Goal: Task Accomplishment & Management: Complete application form

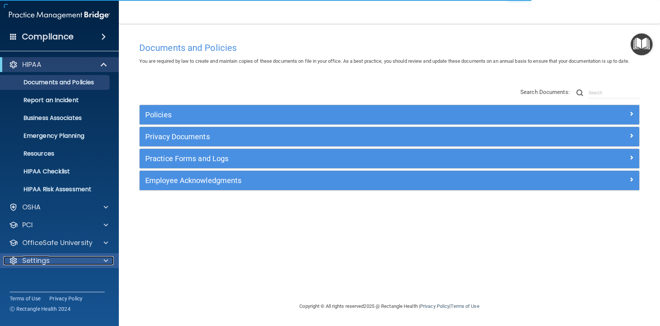
click at [107, 258] on span at bounding box center [106, 260] width 4 height 9
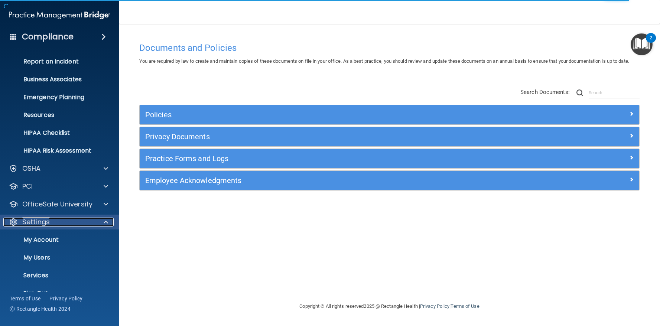
scroll to position [53, 0]
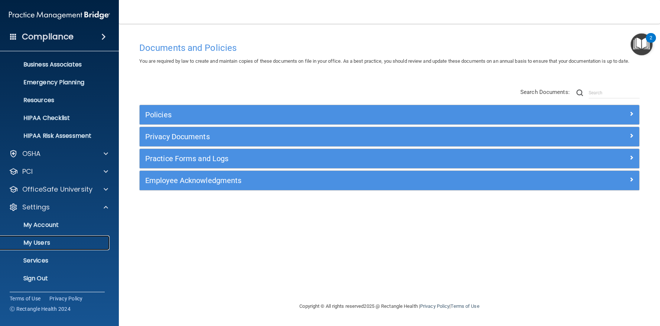
click at [83, 237] on link "My Users" at bounding box center [51, 242] width 117 height 15
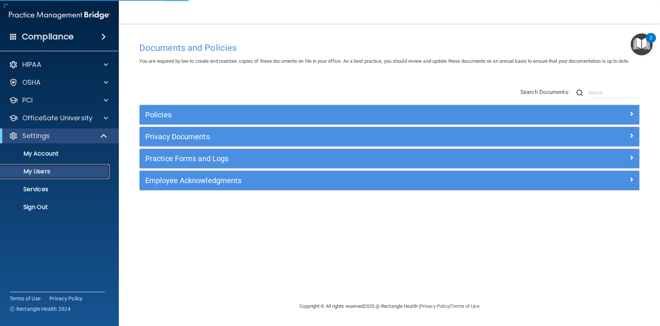
select select "20"
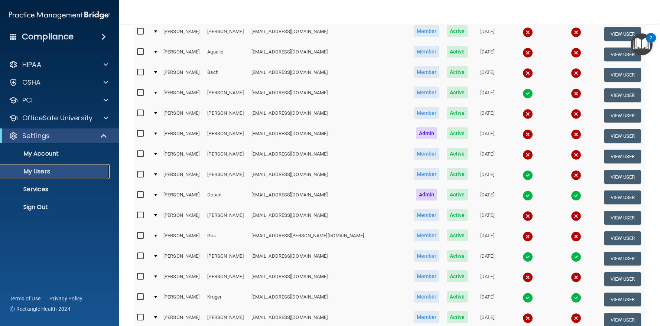
scroll to position [139, 0]
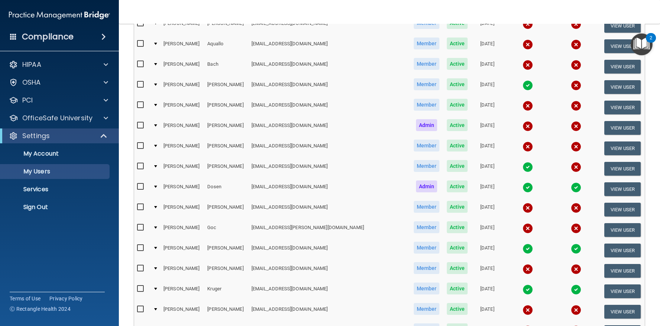
click at [140, 207] on input "checkbox" at bounding box center [141, 207] width 9 height 6
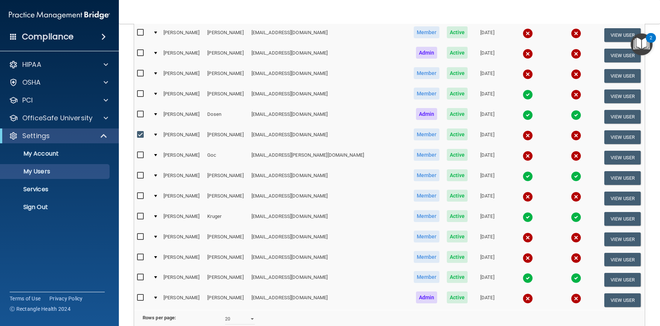
scroll to position [211, 0]
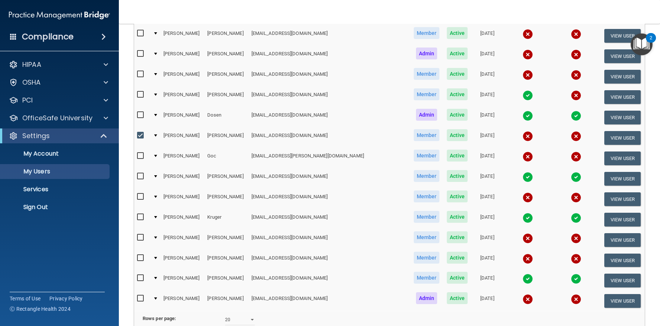
click at [138, 135] on input "checkbox" at bounding box center [141, 136] width 9 height 6
checkbox input "false"
click at [604, 137] on button "View User" at bounding box center [622, 138] width 37 height 14
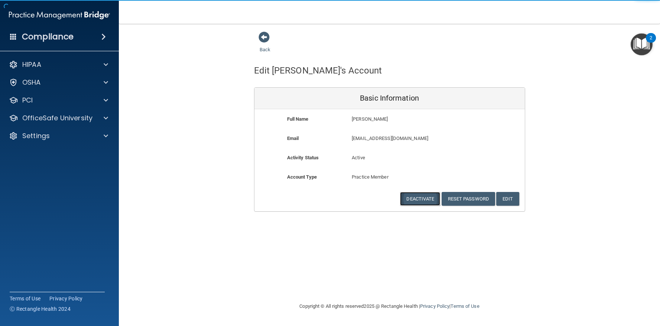
click at [419, 198] on button "Deactivate" at bounding box center [420, 199] width 40 height 14
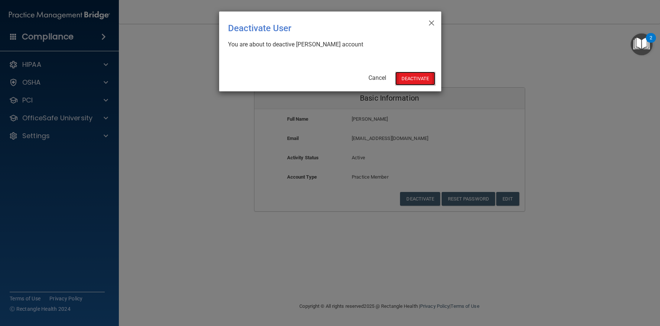
click at [414, 81] on button "Deactivate" at bounding box center [415, 79] width 40 height 14
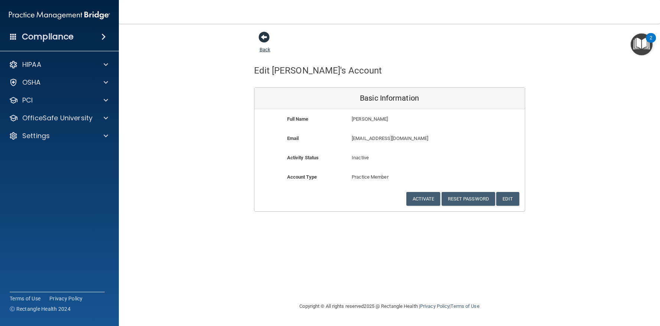
click at [267, 38] on span at bounding box center [263, 37] width 11 height 11
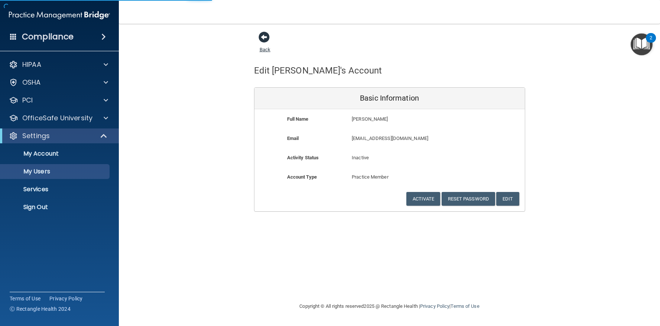
select select "20"
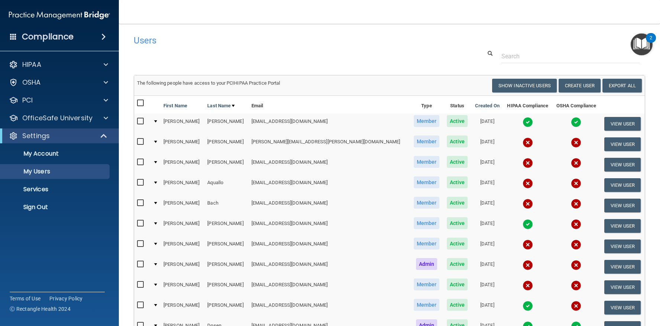
scroll to position [280, 0]
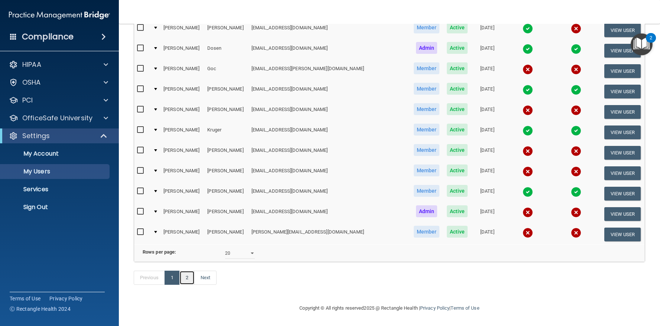
click at [183, 284] on link "2" at bounding box center [186, 278] width 15 height 14
select select "20"
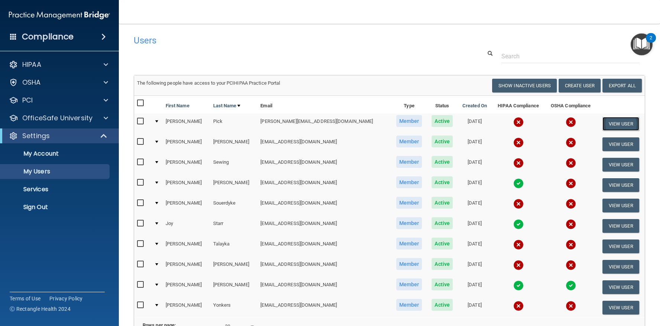
click at [608, 121] on button "View User" at bounding box center [620, 124] width 37 height 14
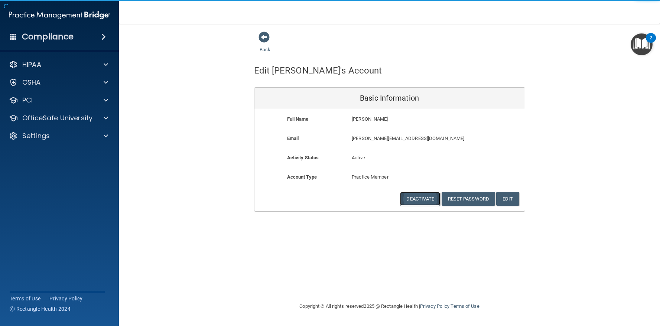
click at [428, 193] on button "Deactivate" at bounding box center [420, 199] width 40 height 14
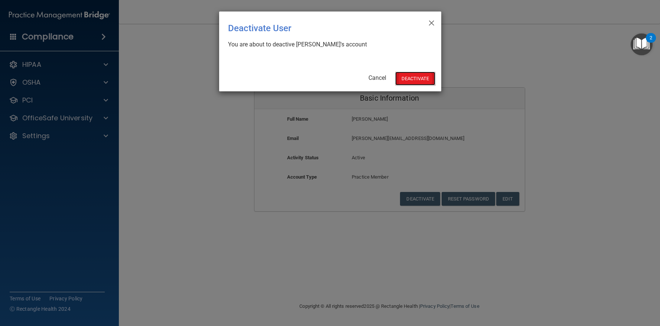
click at [411, 78] on button "Deactivate" at bounding box center [415, 79] width 40 height 14
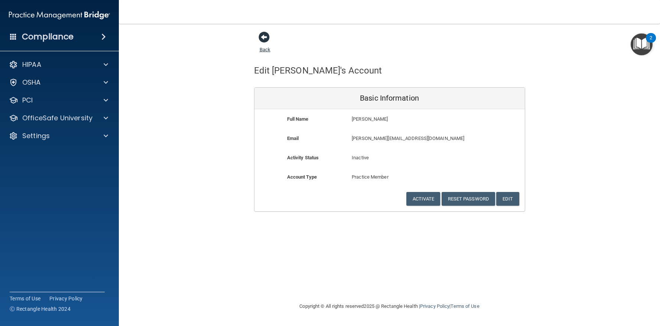
click at [263, 34] on span at bounding box center [263, 37] width 11 height 11
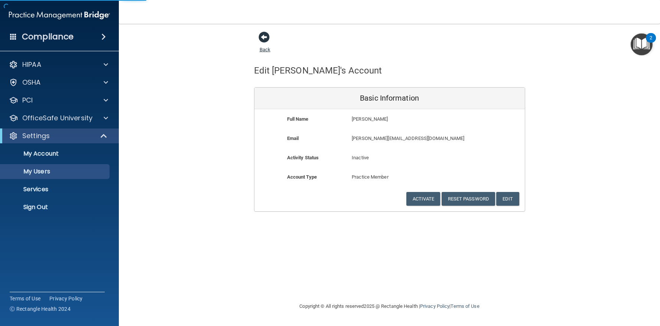
select select "20"
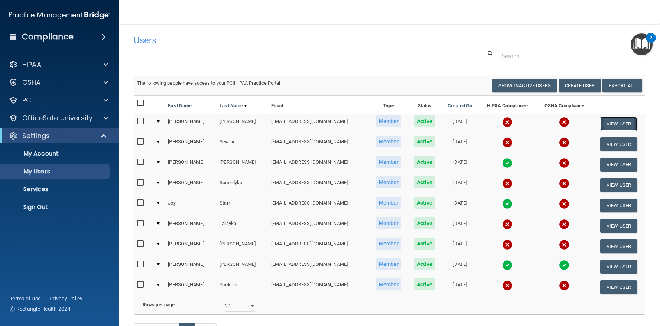
click at [603, 122] on button "View User" at bounding box center [618, 124] width 37 height 14
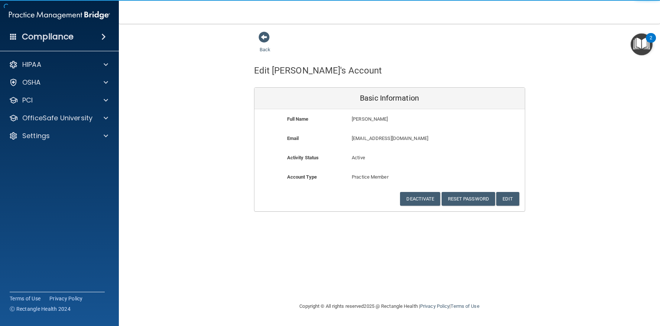
click at [418, 192] on div "Account Type Practice Member Admin Member Financial Institution Business Associ…" at bounding box center [389, 182] width 270 height 19
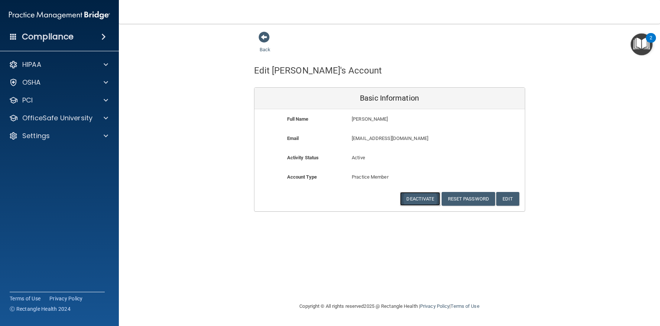
click at [421, 200] on button "Deactivate" at bounding box center [420, 199] width 40 height 14
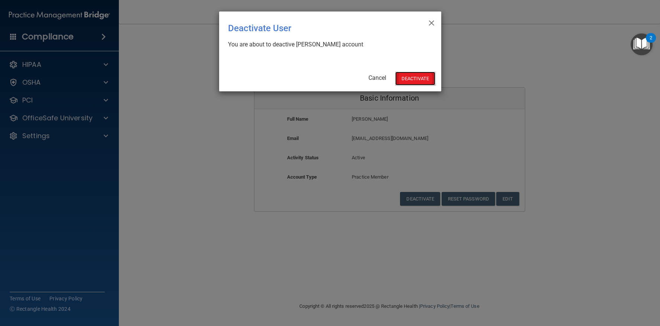
click at [416, 77] on button "Deactivate" at bounding box center [415, 79] width 40 height 14
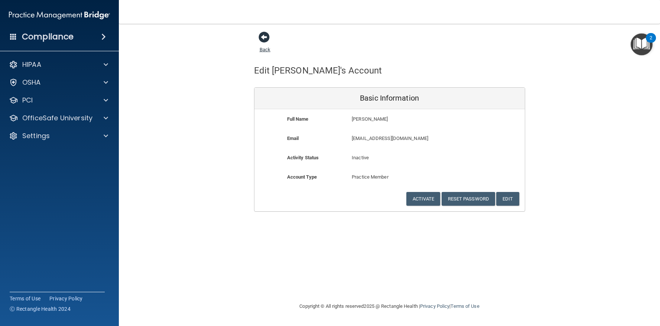
click at [267, 39] on span at bounding box center [263, 37] width 11 height 11
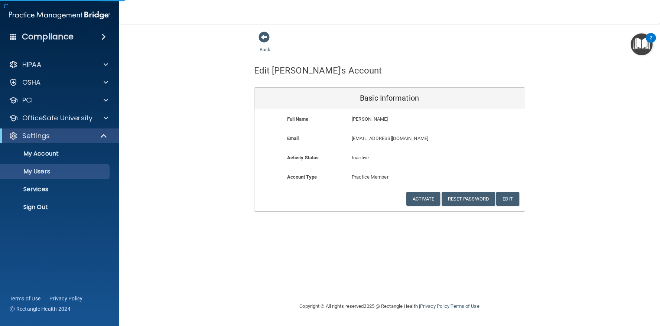
select select "20"
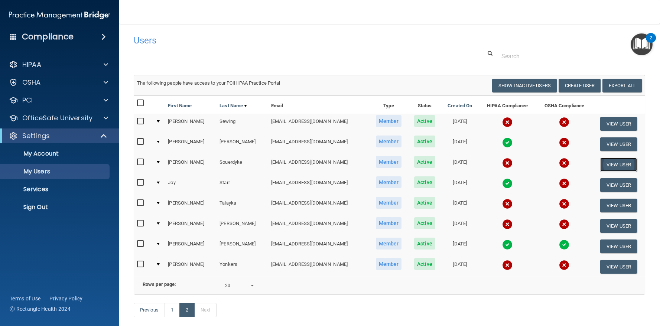
click at [609, 166] on button "View User" at bounding box center [618, 165] width 37 height 14
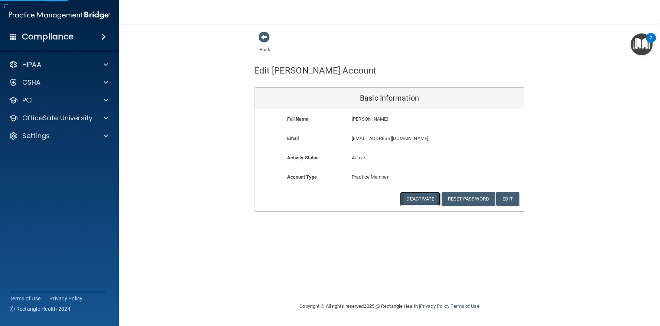
click at [430, 199] on button "Deactivate" at bounding box center [420, 199] width 40 height 14
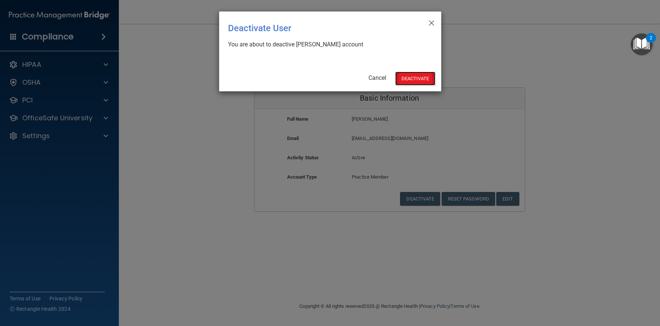
click at [407, 78] on button "Deactivate" at bounding box center [415, 79] width 40 height 14
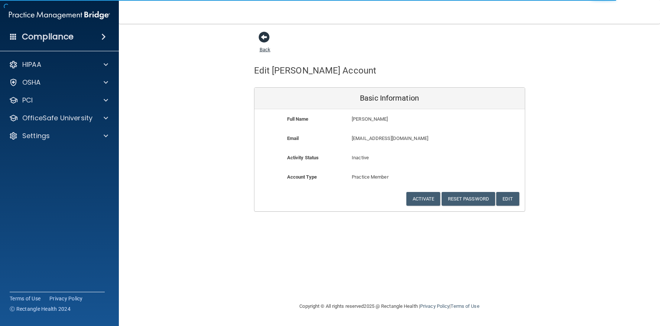
click at [262, 37] on span at bounding box center [263, 37] width 11 height 11
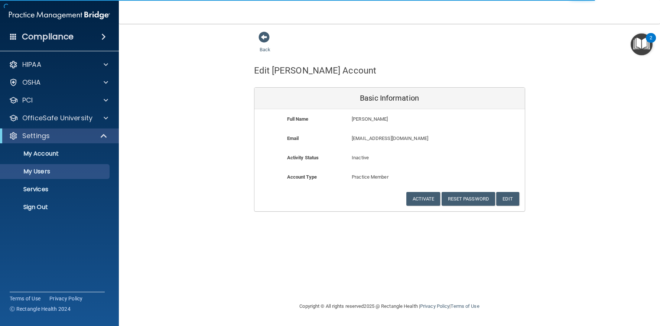
select select "20"
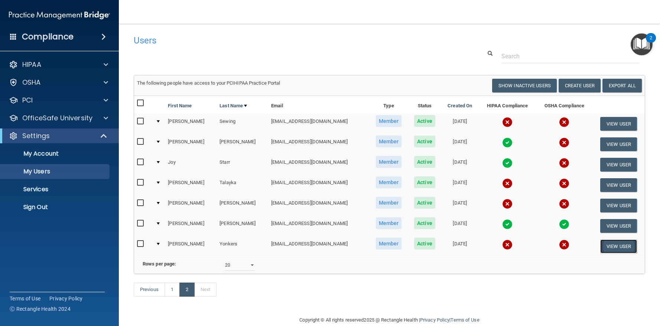
click at [605, 247] on button "View User" at bounding box center [618, 246] width 37 height 14
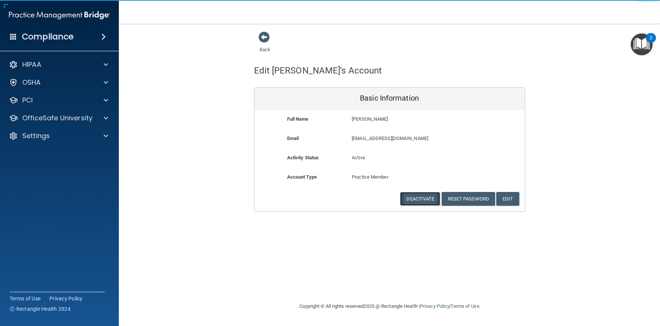
click at [422, 197] on button "Deactivate" at bounding box center [420, 199] width 40 height 14
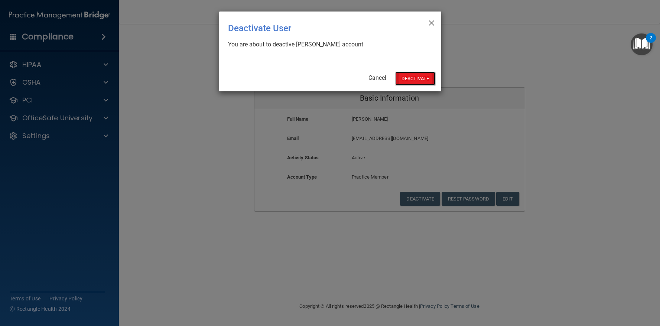
click at [417, 76] on button "Deactivate" at bounding box center [415, 79] width 40 height 14
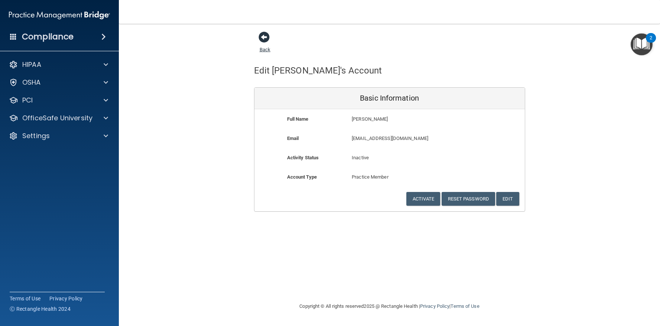
click at [266, 39] on span at bounding box center [263, 37] width 11 height 11
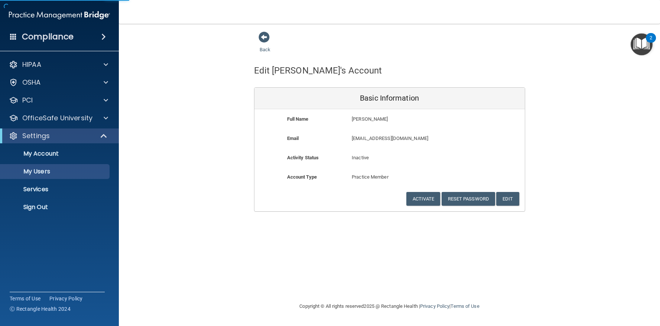
select select "20"
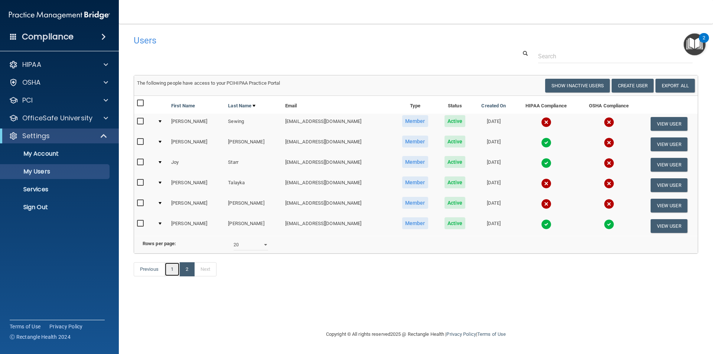
click at [168, 276] on link "1" at bounding box center [171, 269] width 15 height 14
select select "20"
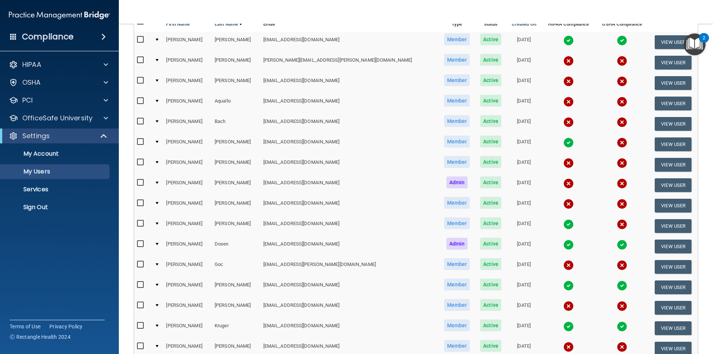
scroll to position [101, 0]
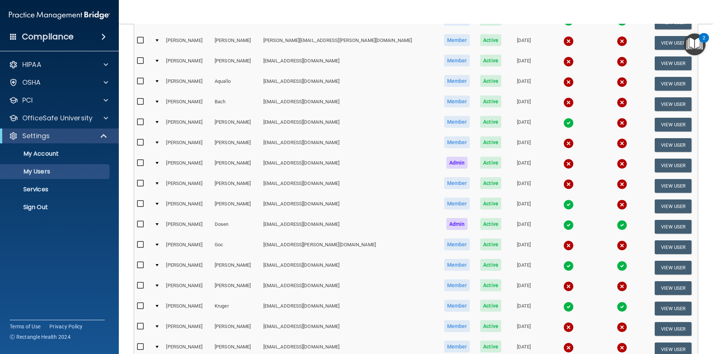
click at [139, 284] on input "checkbox" at bounding box center [141, 285] width 9 height 6
checkbox input "true"
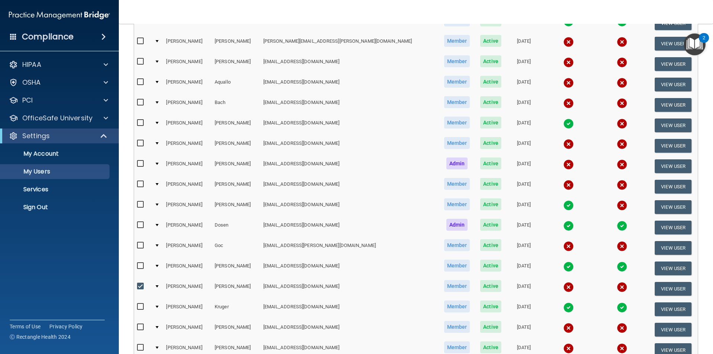
scroll to position [102, 0]
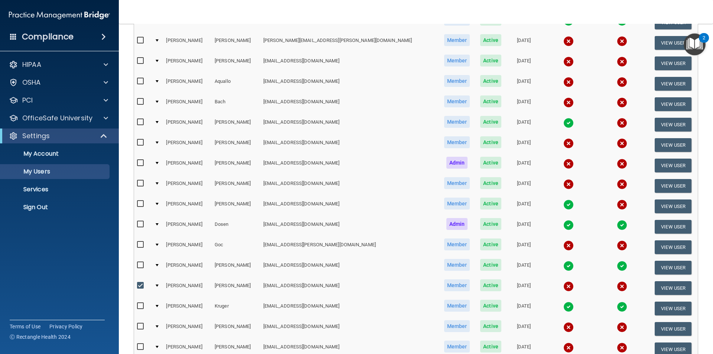
click at [140, 326] on input "checkbox" at bounding box center [141, 347] width 9 height 6
checkbox input "true"
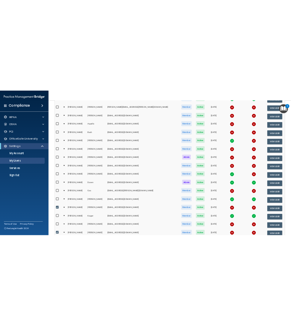
scroll to position [0, 0]
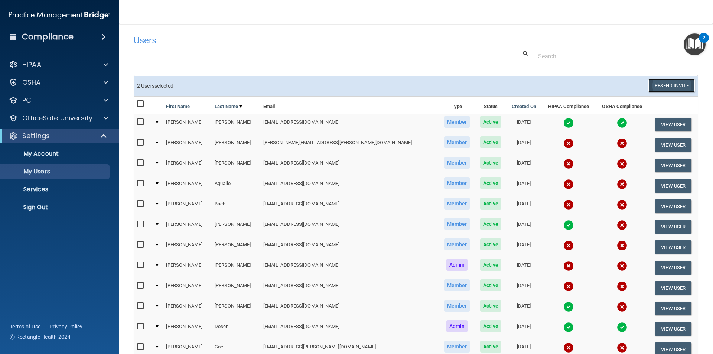
click at [659, 85] on button "Resend Invite" at bounding box center [671, 86] width 46 height 14
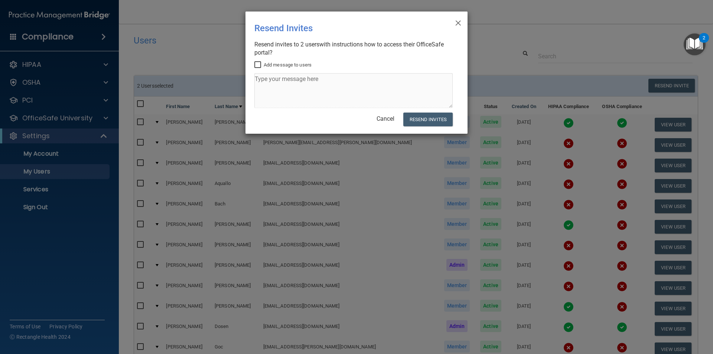
click at [259, 62] on input "Add message to users" at bounding box center [258, 65] width 9 height 6
checkbox input "true"
click at [267, 80] on textarea at bounding box center [353, 90] width 198 height 35
type textarea "You're almost there!"
click at [418, 121] on button "Resend Invites" at bounding box center [427, 119] width 49 height 14
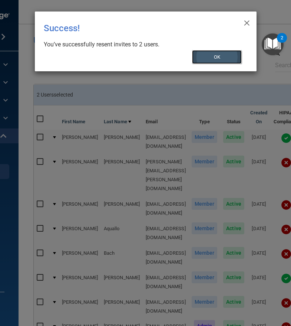
click at [232, 56] on button "OK" at bounding box center [217, 57] width 50 height 14
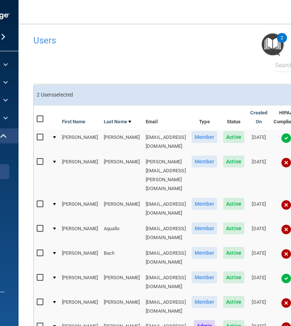
click at [37, 275] on input "checkbox" at bounding box center [41, 278] width 9 height 6
checkbox input "true"
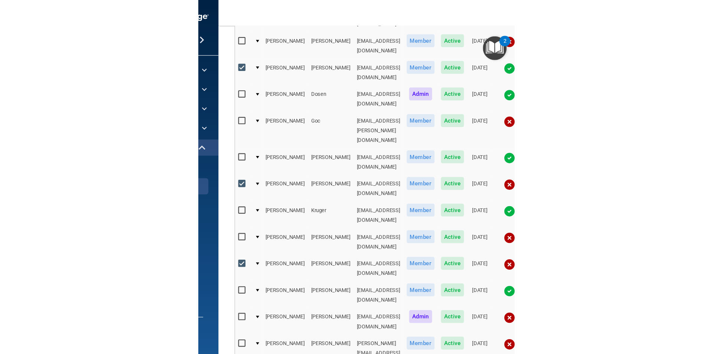
scroll to position [261, 0]
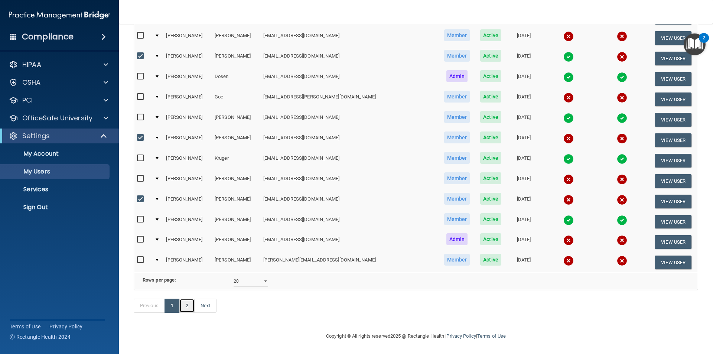
click at [189, 301] on link "2" at bounding box center [186, 305] width 15 height 14
select select "20"
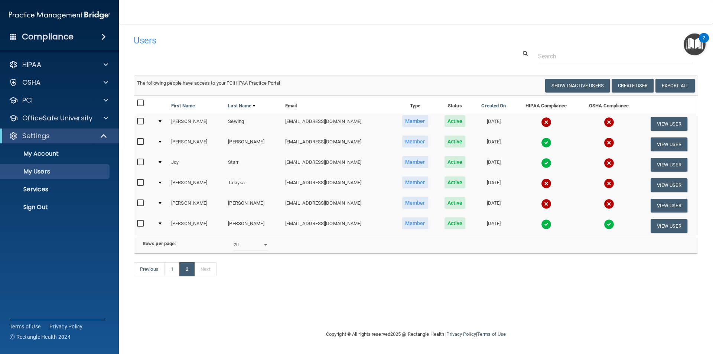
click at [140, 140] on input "checkbox" at bounding box center [141, 142] width 9 height 6
checkbox input "true"
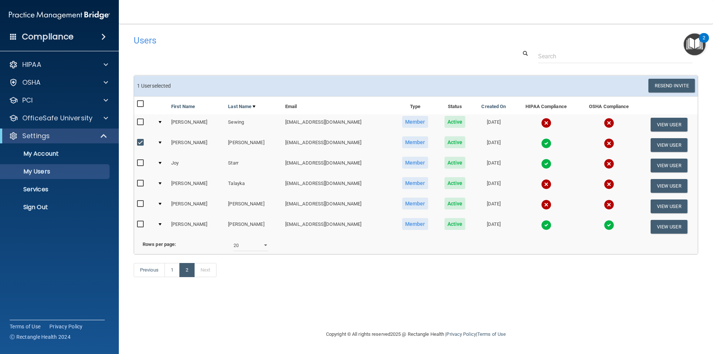
click at [140, 165] on input "checkbox" at bounding box center [141, 163] width 9 height 6
checkbox input "true"
click at [659, 85] on button "Resend Invite" at bounding box center [671, 86] width 46 height 14
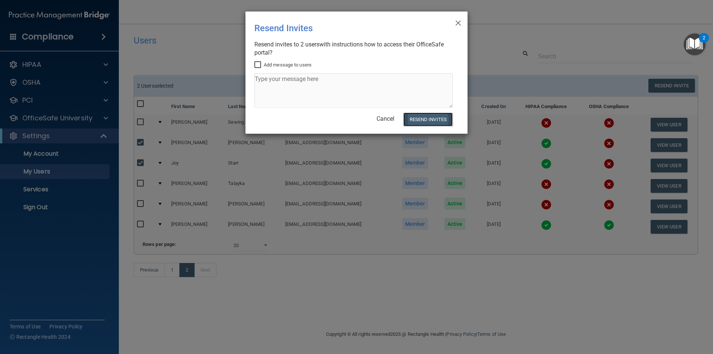
click at [418, 118] on button "Resend Invites" at bounding box center [427, 119] width 49 height 14
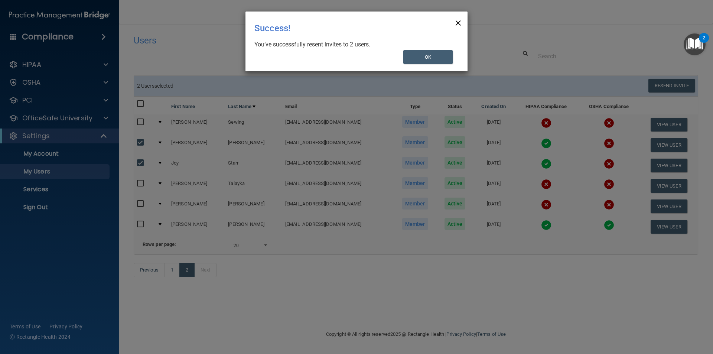
click at [460, 20] on span "×" at bounding box center [458, 21] width 7 height 15
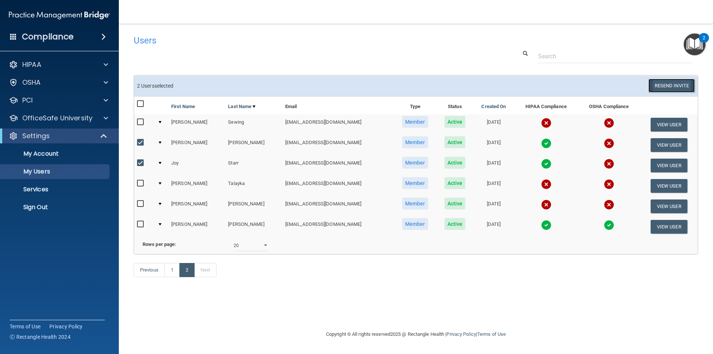
click at [659, 85] on button "Resend Invite" at bounding box center [671, 86] width 46 height 14
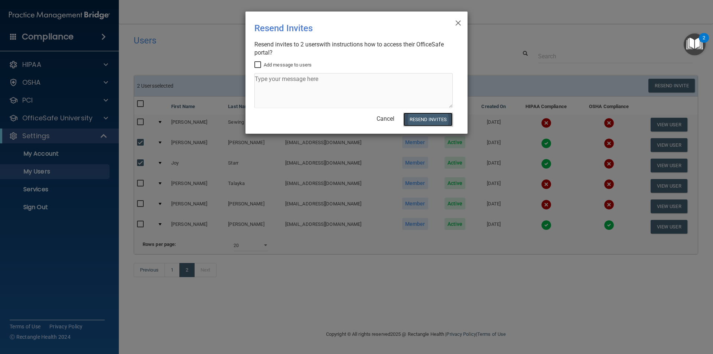
click at [430, 122] on button "Resend Invites" at bounding box center [427, 119] width 49 height 14
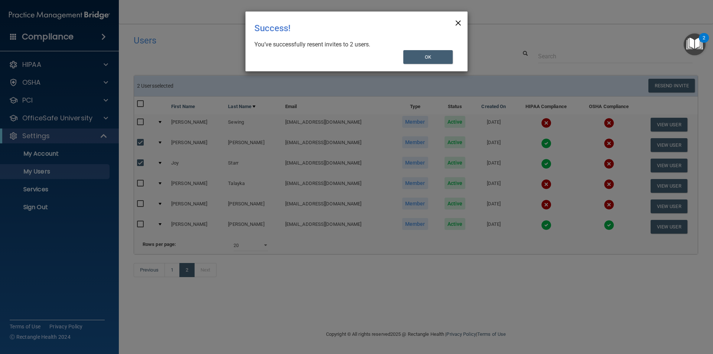
click at [457, 22] on span "×" at bounding box center [458, 21] width 7 height 15
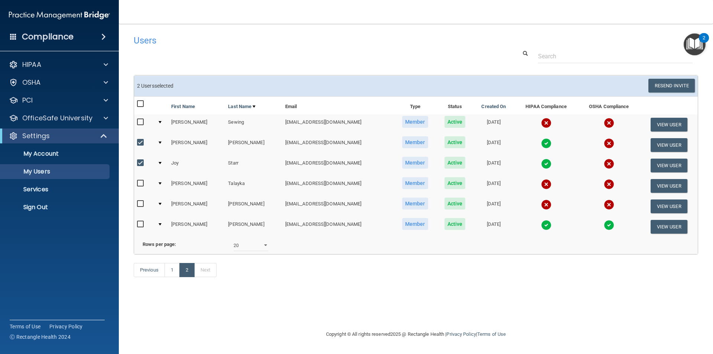
click at [138, 140] on input "checkbox" at bounding box center [141, 143] width 9 height 6
checkbox input "false"
click at [140, 161] on input "checkbox" at bounding box center [141, 163] width 9 height 6
checkbox input "false"
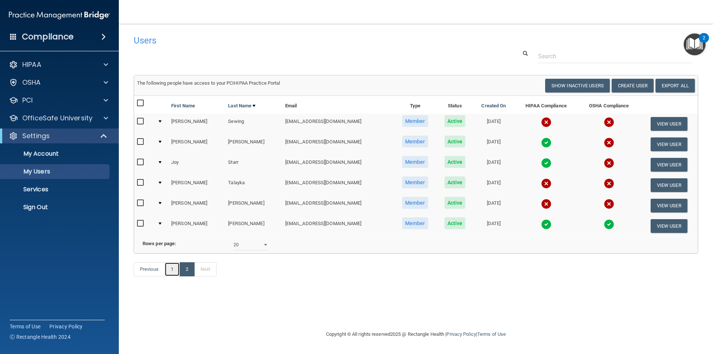
click at [172, 276] on link "1" at bounding box center [171, 269] width 15 height 14
select select "20"
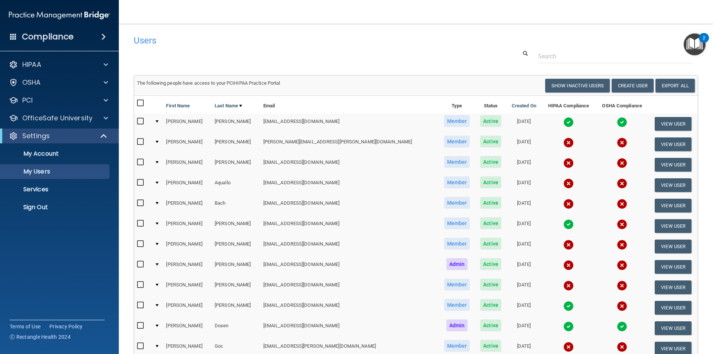
click at [140, 160] on input "checkbox" at bounding box center [141, 162] width 9 height 6
checkbox input "true"
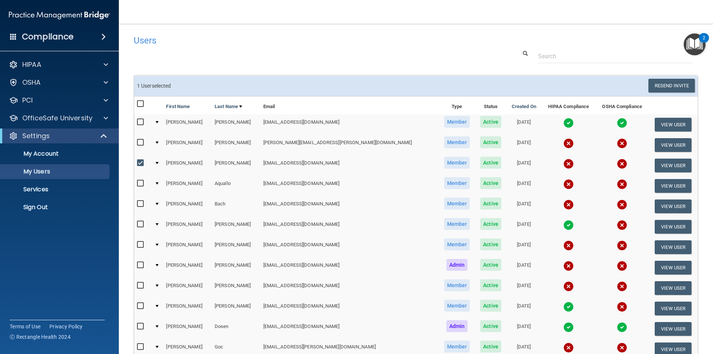
click at [140, 183] on input "checkbox" at bounding box center [141, 183] width 9 height 6
checkbox input "true"
click at [139, 203] on input "checkbox" at bounding box center [141, 204] width 9 height 6
checkbox input "true"
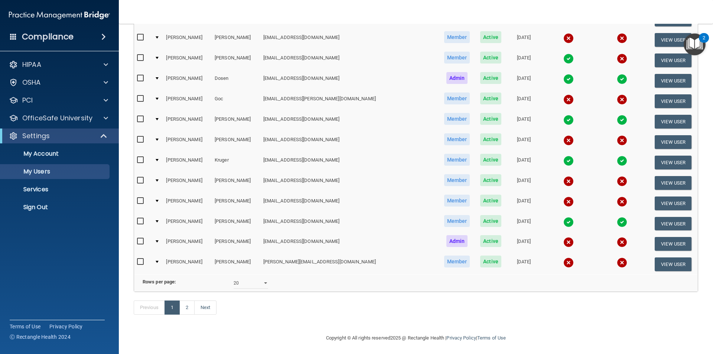
scroll to position [256, 0]
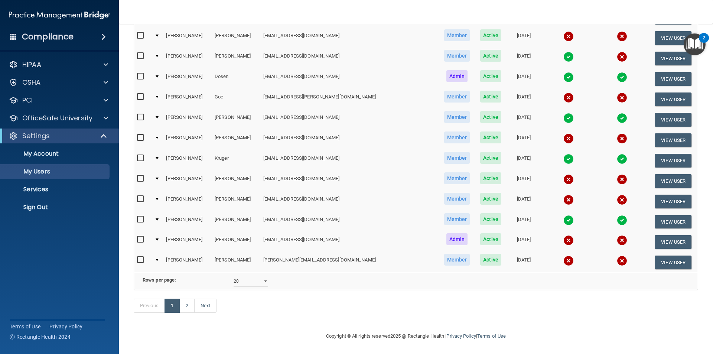
click at [139, 176] on input "checkbox" at bounding box center [141, 179] width 9 height 6
checkbox input "true"
click at [140, 236] on input "checkbox" at bounding box center [141, 239] width 9 height 6
checkbox input "true"
click at [188, 310] on link "2" at bounding box center [186, 305] width 15 height 14
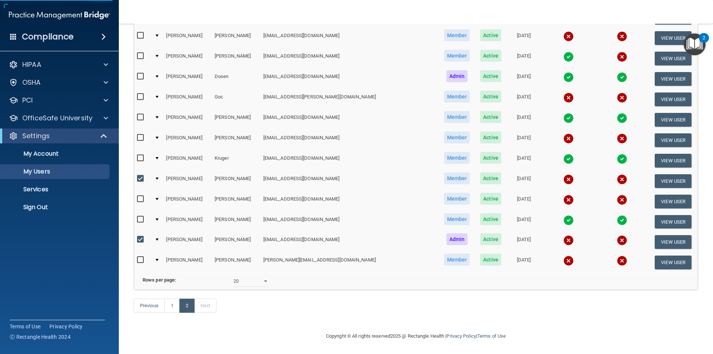
select select "20"
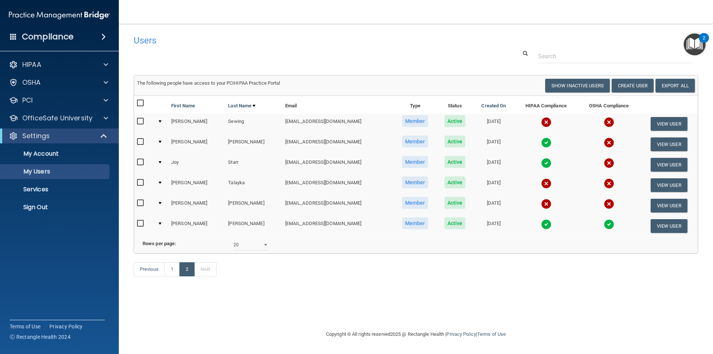
click at [139, 121] on input "checkbox" at bounding box center [141, 121] width 9 height 6
checkbox input "true"
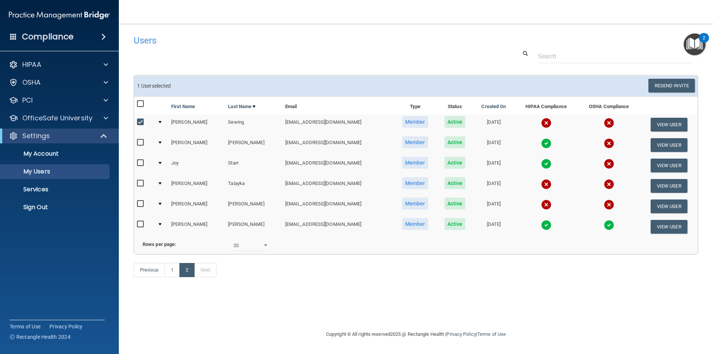
click at [137, 183] on input "checkbox" at bounding box center [141, 183] width 9 height 6
checkbox input "true"
click at [659, 86] on button "Resend Invite" at bounding box center [671, 86] width 46 height 14
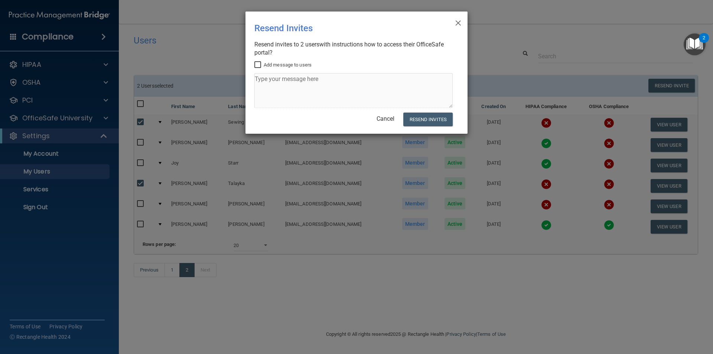
click at [256, 64] on input "Add message to users" at bounding box center [258, 65] width 9 height 6
checkbox input "true"
click at [265, 77] on textarea at bounding box center [353, 90] width 198 height 35
type textarea "Please complete the training at your earliest convenience. Thanks."
click at [416, 117] on button "Resend Invites" at bounding box center [427, 119] width 49 height 14
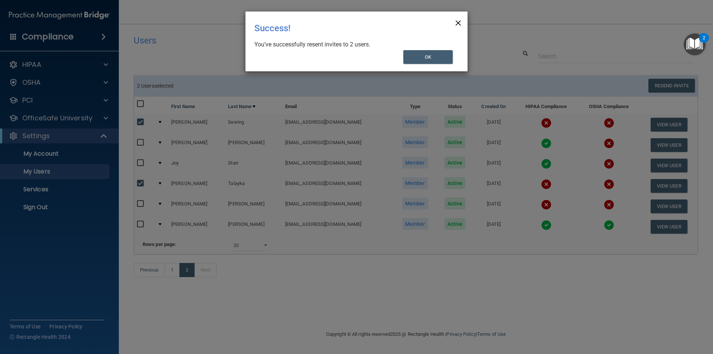
click at [460, 20] on span "×" at bounding box center [458, 21] width 7 height 15
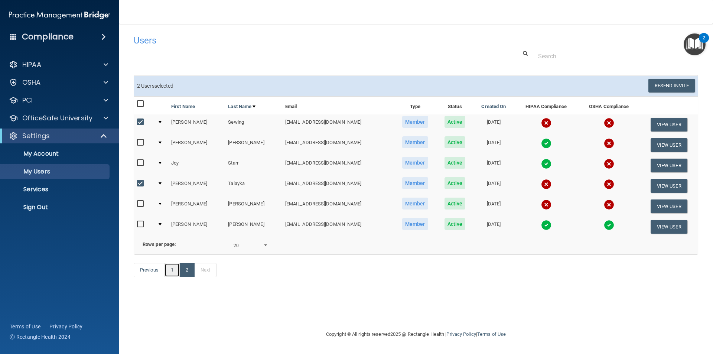
click at [168, 277] on link "1" at bounding box center [171, 270] width 15 height 14
select select "20"
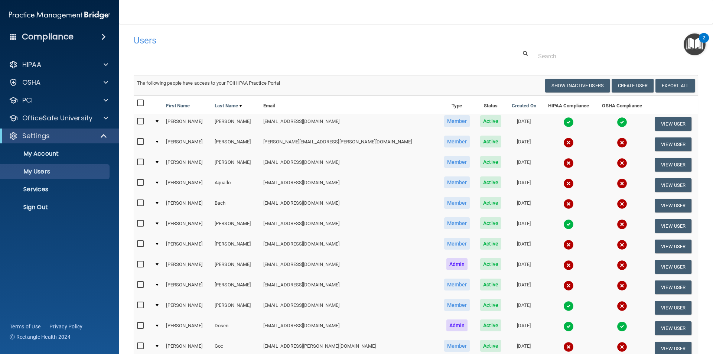
click at [140, 161] on input "checkbox" at bounding box center [141, 162] width 9 height 6
checkbox input "true"
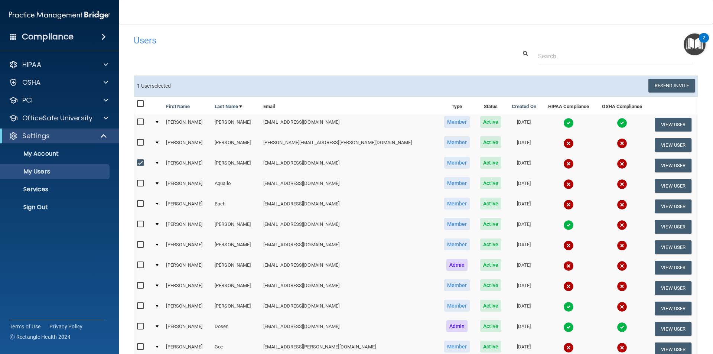
click at [141, 184] on input "checkbox" at bounding box center [141, 183] width 9 height 6
checkbox input "true"
click at [138, 206] on input "checkbox" at bounding box center [141, 204] width 9 height 6
checkbox input "true"
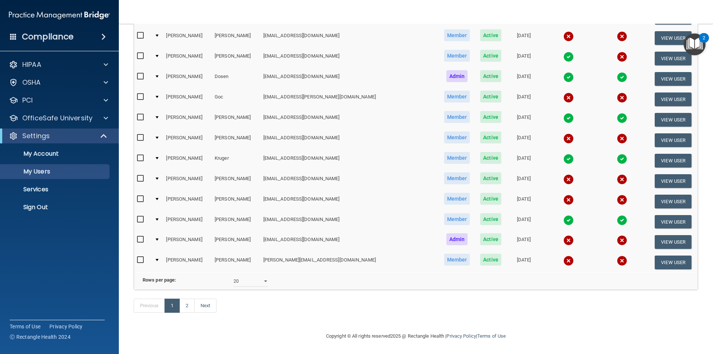
scroll to position [254, 0]
click at [140, 176] on input "checkbox" at bounding box center [141, 179] width 9 height 6
checkbox input "true"
click at [141, 236] on input "checkbox" at bounding box center [141, 239] width 9 height 6
checkbox input "true"
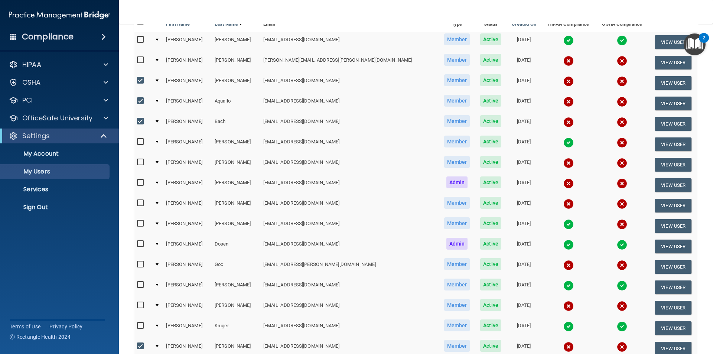
scroll to position [37, 0]
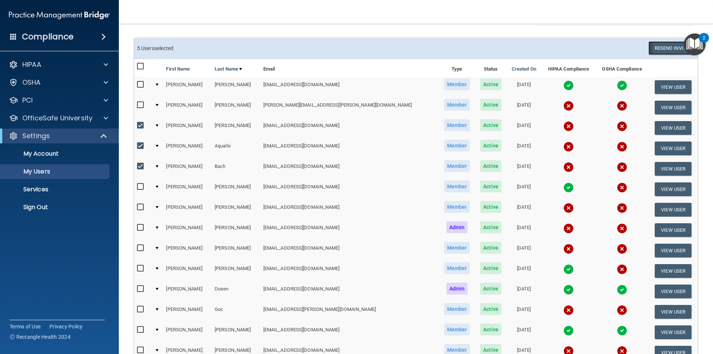
click at [659, 46] on button "Resend Invite" at bounding box center [671, 48] width 46 height 14
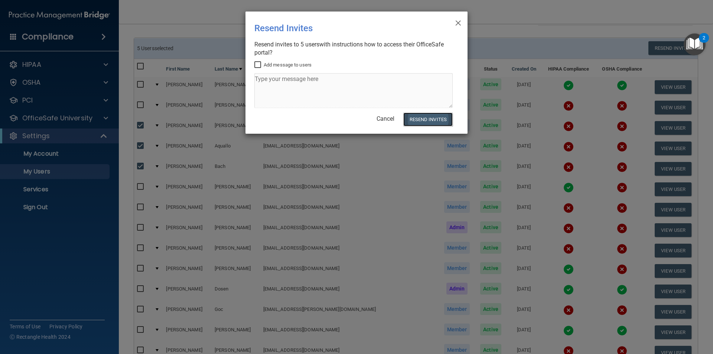
click at [417, 121] on button "Resend Invites" at bounding box center [427, 119] width 49 height 14
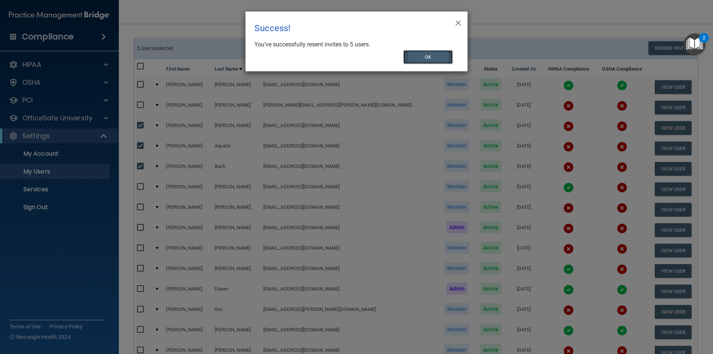
click at [433, 55] on button "OK" at bounding box center [428, 57] width 50 height 14
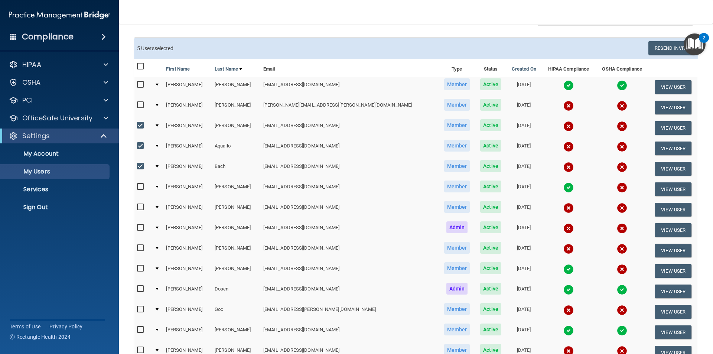
click at [139, 121] on label at bounding box center [141, 125] width 9 height 9
click at [139, 122] on input "checkbox" at bounding box center [141, 125] width 9 height 6
checkbox input "false"
click at [139, 147] on input "checkbox" at bounding box center [141, 146] width 9 height 6
checkbox input "false"
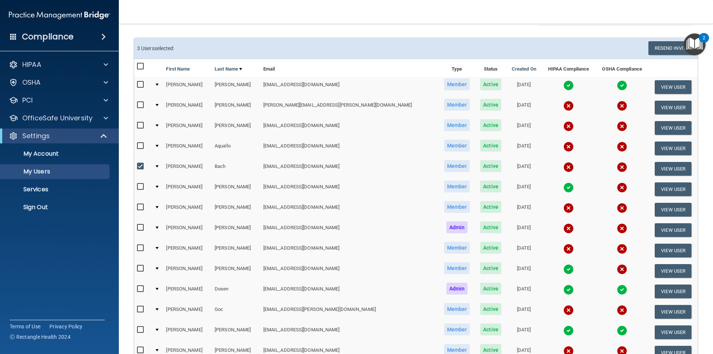
click at [140, 169] on input "checkbox" at bounding box center [141, 166] width 9 height 6
checkbox input "false"
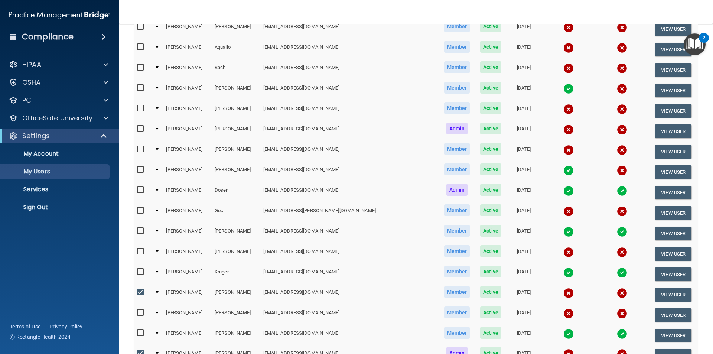
scroll to position [240, 0]
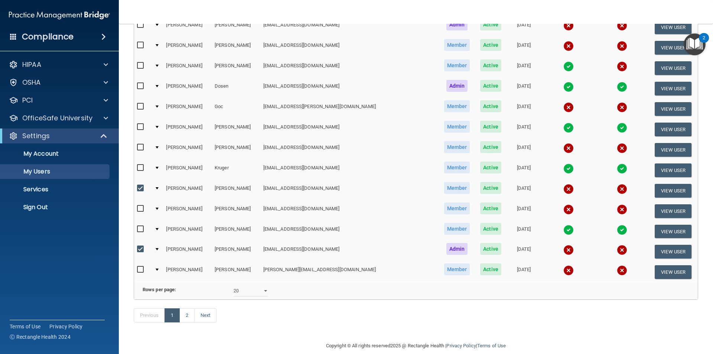
click at [140, 188] on input "checkbox" at bounding box center [141, 188] width 9 height 6
checkbox input "false"
click at [140, 249] on input "checkbox" at bounding box center [141, 249] width 9 height 6
checkbox input "false"
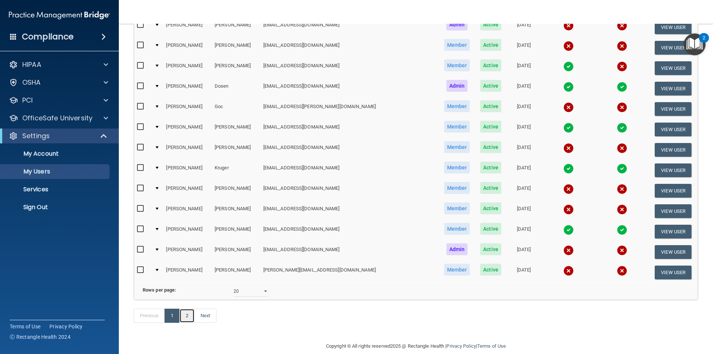
click at [188, 323] on link "2" at bounding box center [186, 315] width 15 height 14
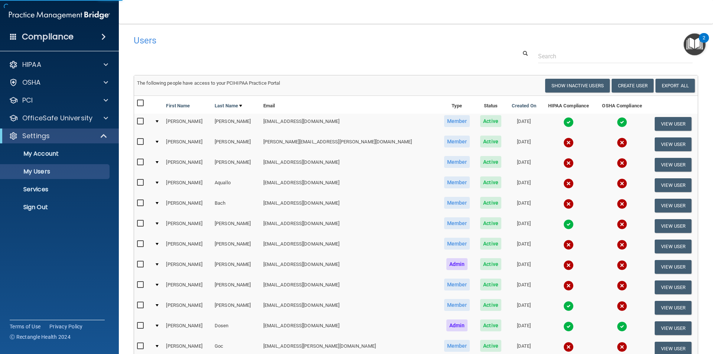
select select "20"
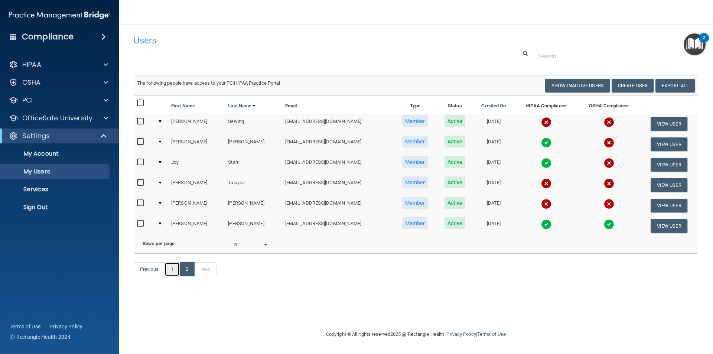
click at [173, 276] on link "1" at bounding box center [171, 269] width 15 height 14
select select "20"
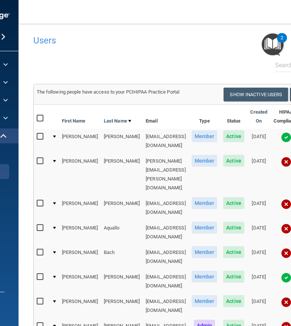
click at [37, 323] on input "checkbox" at bounding box center [41, 326] width 9 height 6
checkbox input "true"
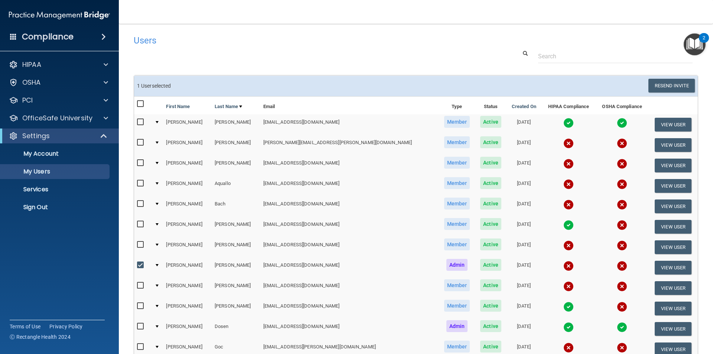
click at [553, 149] on td at bounding box center [568, 145] width 54 height 20
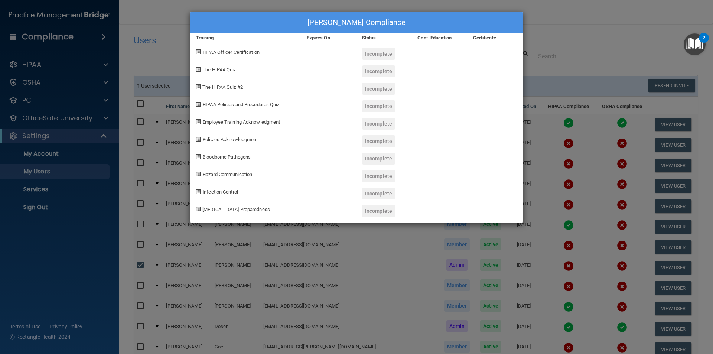
click at [575, 30] on div "Dale Agner's Compliance Training Expires On Status Cont. Education Certificate …" at bounding box center [356, 177] width 713 height 354
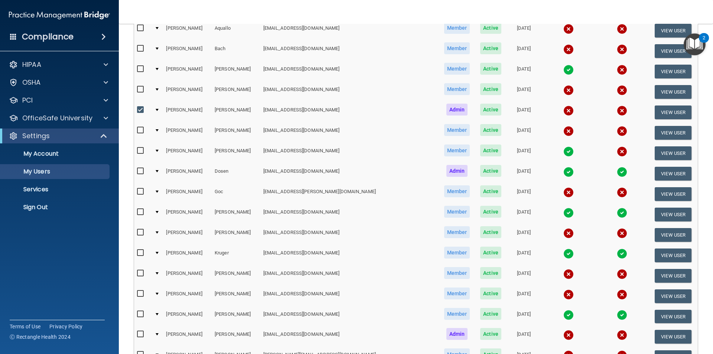
scroll to position [154, 0]
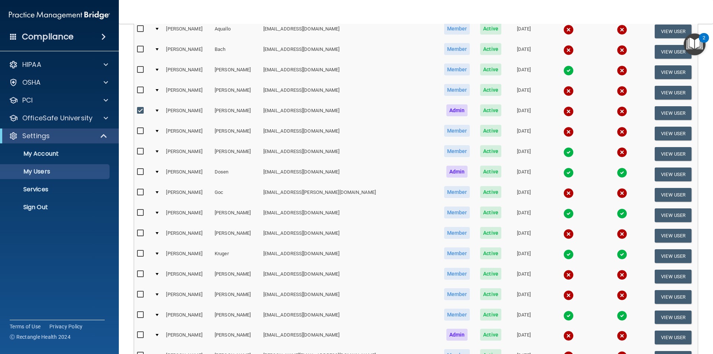
click at [140, 192] on input "checkbox" at bounding box center [141, 192] width 9 height 6
checkbox input "true"
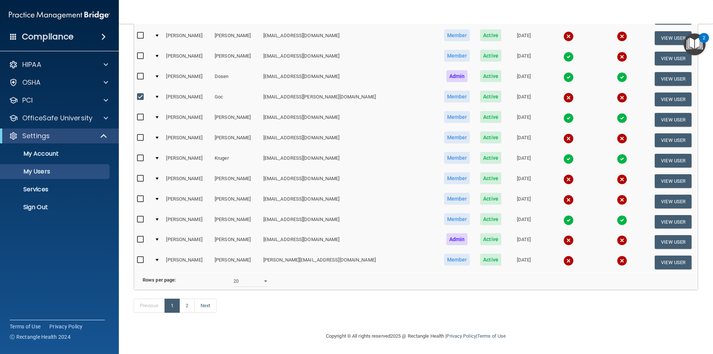
scroll to position [261, 0]
click at [140, 257] on input "checkbox" at bounding box center [141, 260] width 9 height 6
checkbox input "true"
click at [189, 306] on link "2" at bounding box center [186, 305] width 15 height 14
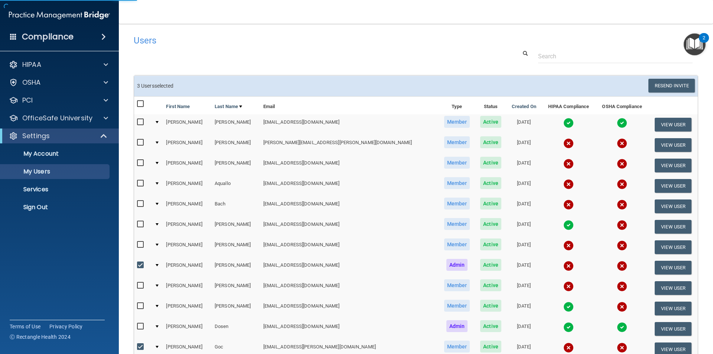
select select "20"
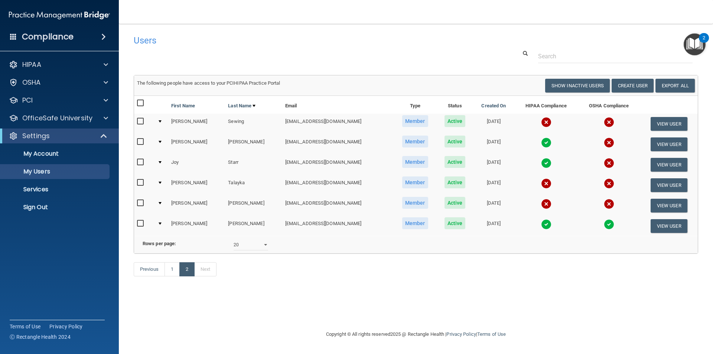
click at [140, 202] on input "checkbox" at bounding box center [141, 203] width 9 height 6
checkbox input "true"
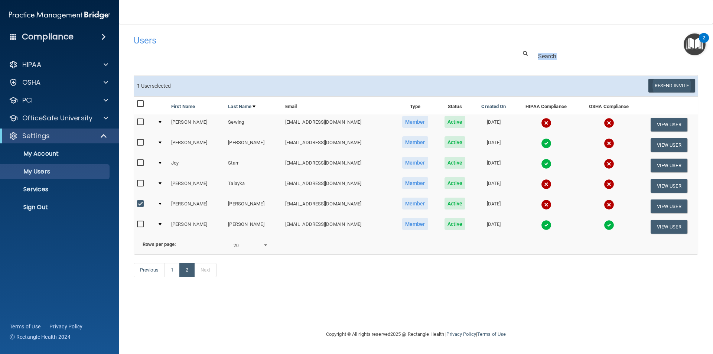
drag, startPoint x: 705, startPoint y: 55, endPoint x: 669, endPoint y: 82, distance: 45.8
click at [659, 82] on main "Users Success! New user created. × Error! The user couldn't be created. × Succe…" at bounding box center [416, 189] width 594 height 330
click at [659, 85] on button "Resend Invite" at bounding box center [671, 86] width 46 height 14
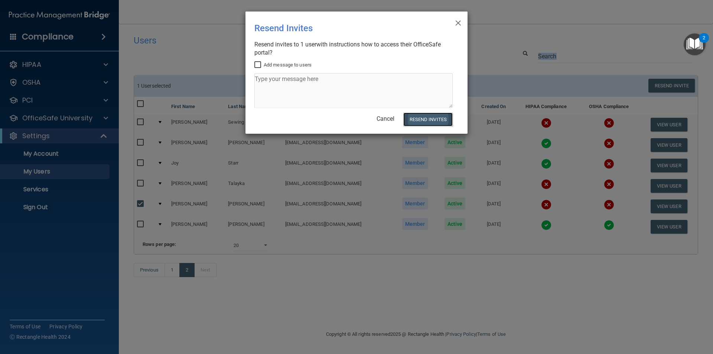
click at [427, 117] on button "Resend Invites" at bounding box center [427, 119] width 49 height 14
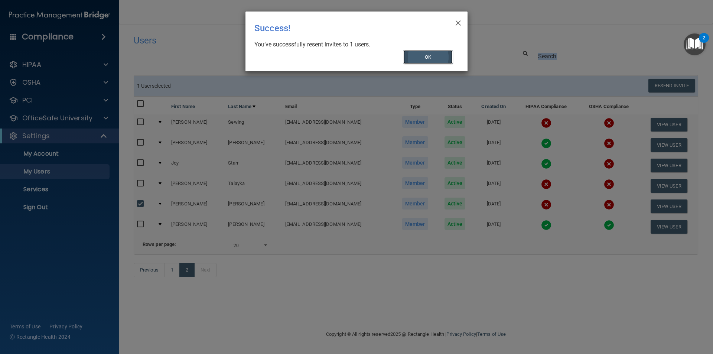
click at [425, 53] on button "OK" at bounding box center [428, 57] width 50 height 14
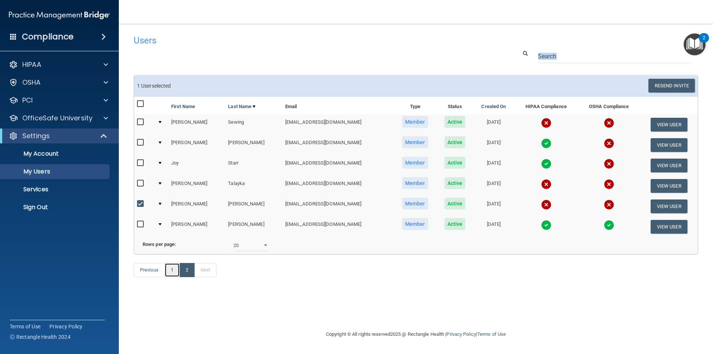
click at [173, 277] on link "1" at bounding box center [171, 270] width 15 height 14
select select "20"
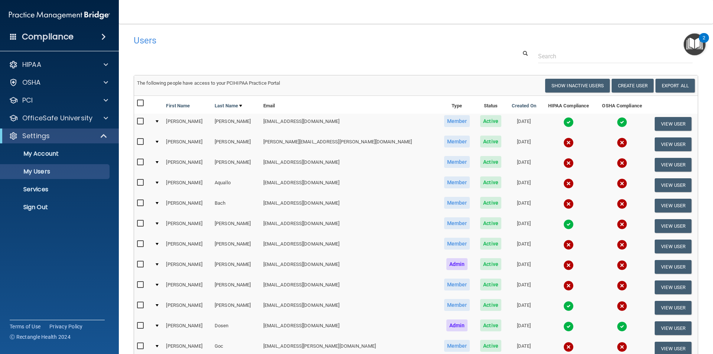
click at [141, 264] on input "checkbox" at bounding box center [141, 264] width 9 height 6
checkbox input "true"
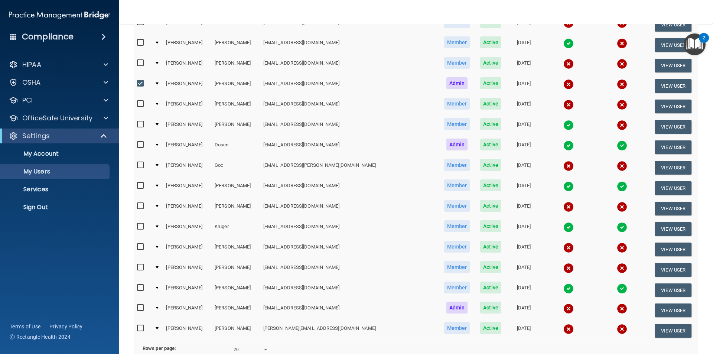
scroll to position [191, 0]
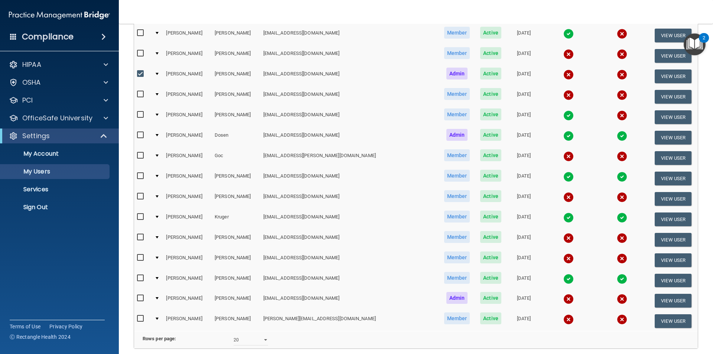
click at [141, 155] on input "checkbox" at bounding box center [141, 156] width 9 height 6
checkbox input "true"
click at [141, 319] on input "checkbox" at bounding box center [141, 319] width 9 height 6
checkbox input "true"
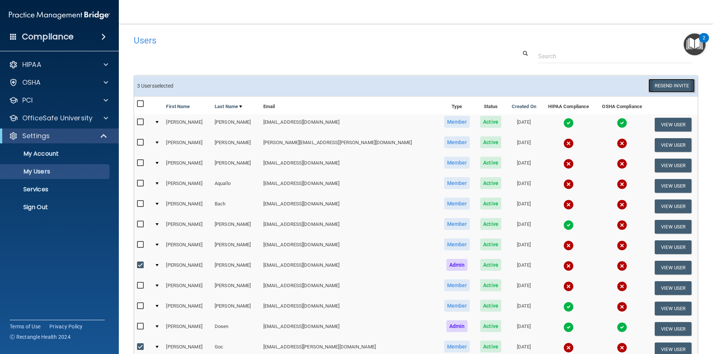
click at [659, 84] on button "Resend Invite" at bounding box center [671, 86] width 46 height 14
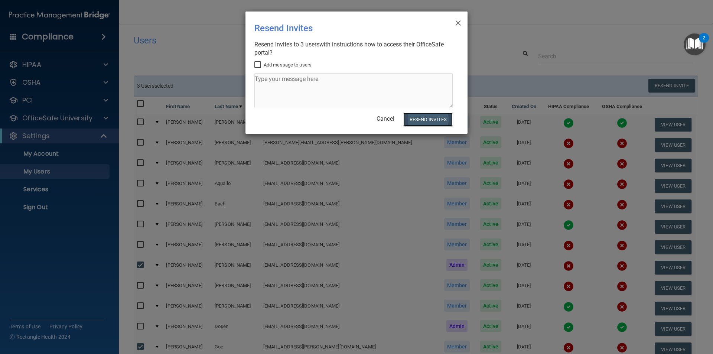
click at [414, 120] on button "Resend Invites" at bounding box center [427, 119] width 49 height 14
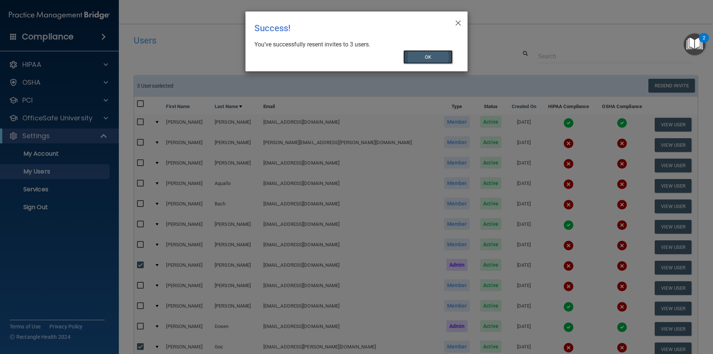
click at [424, 58] on button "OK" at bounding box center [428, 57] width 50 height 14
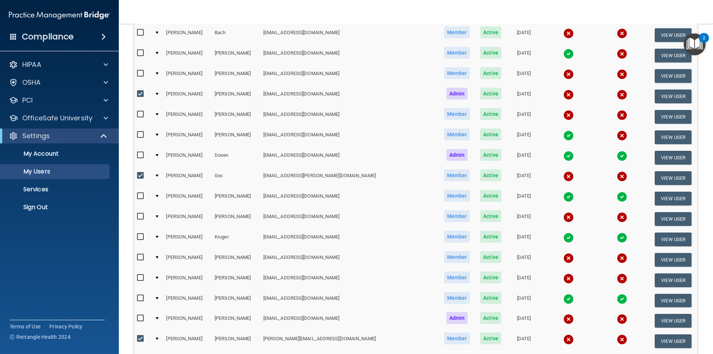
scroll to position [261, 0]
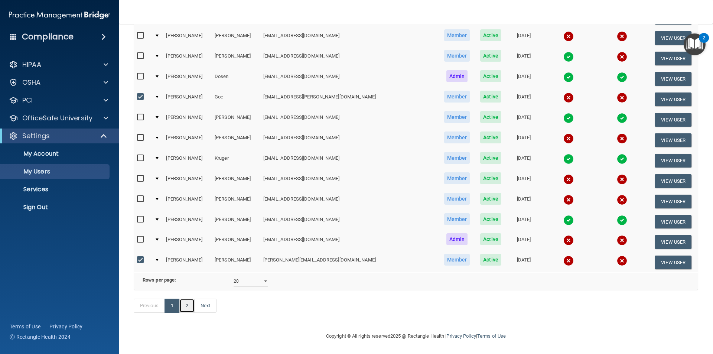
click at [190, 309] on link "2" at bounding box center [186, 305] width 15 height 14
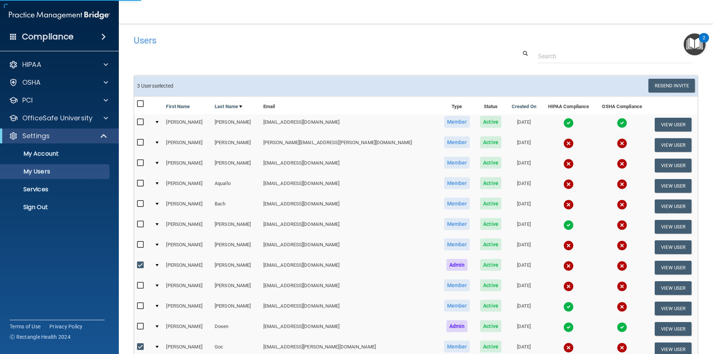
select select "20"
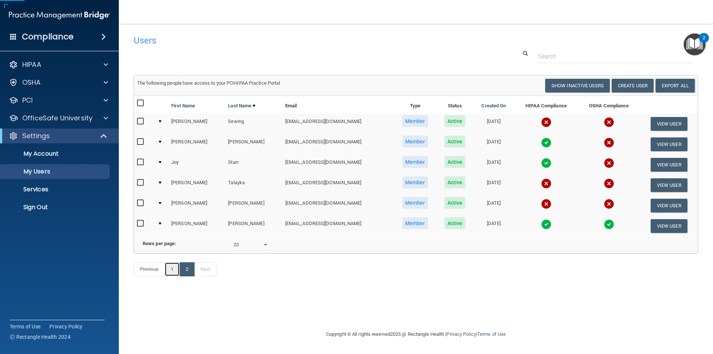
click at [171, 276] on link "1" at bounding box center [171, 269] width 15 height 14
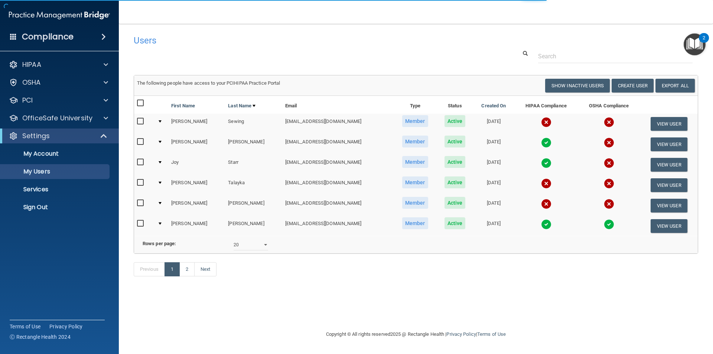
select select "20"
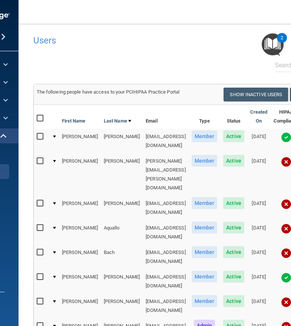
click at [143, 220] on td "taquallo@opendoormission.org" at bounding box center [166, 232] width 46 height 24
click at [37, 298] on input "checkbox" at bounding box center [41, 301] width 9 height 6
checkbox input "true"
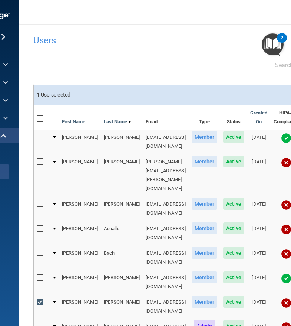
checkbox input "true"
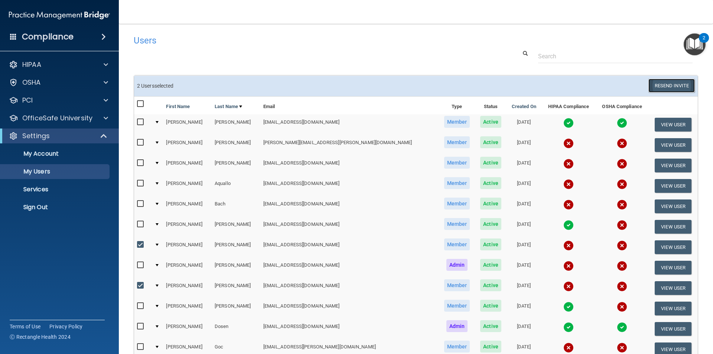
click at [659, 84] on button "Resend Invite" at bounding box center [671, 86] width 46 height 14
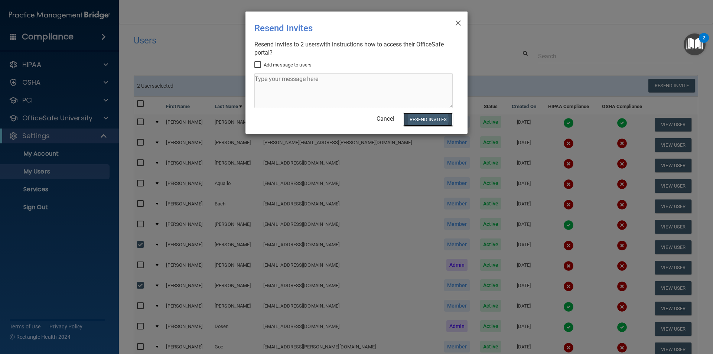
click at [422, 121] on button "Resend Invites" at bounding box center [427, 119] width 49 height 14
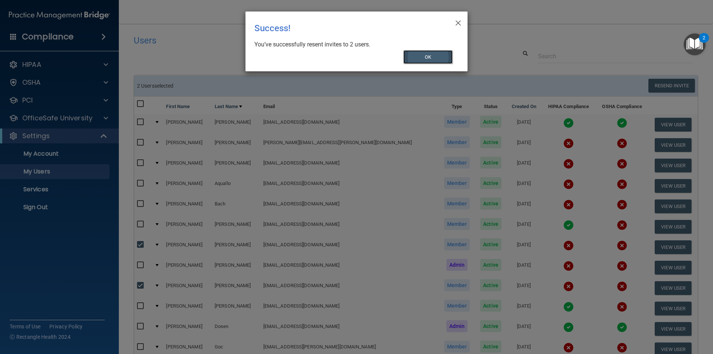
click at [424, 55] on button "OK" at bounding box center [428, 57] width 50 height 14
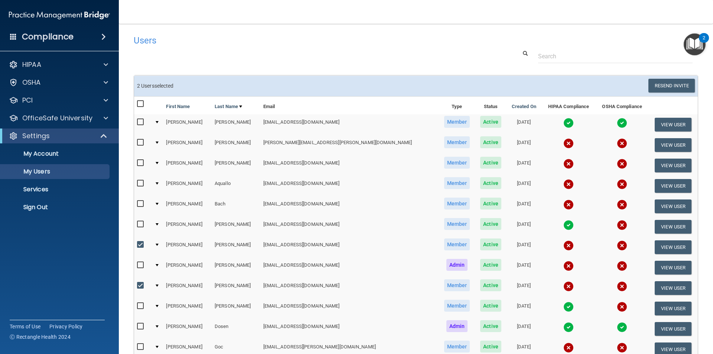
click at [139, 242] on input "checkbox" at bounding box center [141, 245] width 9 height 6
checkbox input "false"
click at [140, 285] on input "checkbox" at bounding box center [141, 285] width 9 height 6
checkbox input "false"
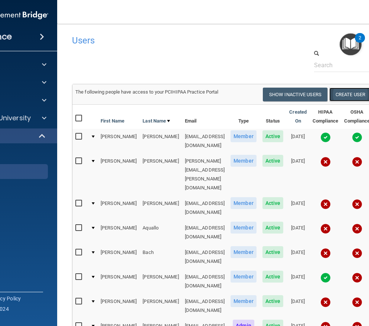
click at [354, 91] on button "Create User" at bounding box center [350, 95] width 42 height 14
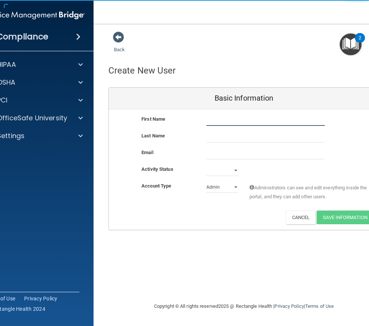
click at [224, 123] on input "text" at bounding box center [265, 120] width 118 height 11
type input "Dan"
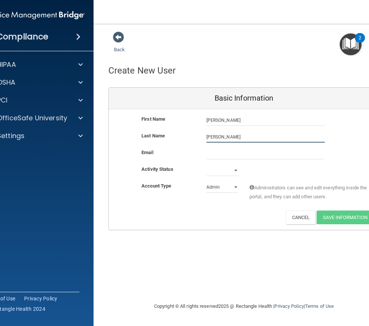
type input "Anderson"
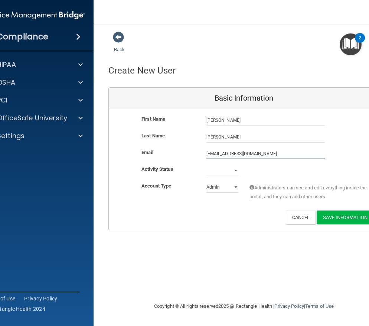
type input "danderson@opendoormission.org"
select select "active"
select select "practice_member"
click at [347, 216] on button "Save Information" at bounding box center [345, 217] width 57 height 14
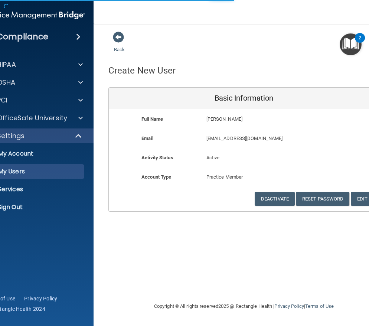
select select "20"
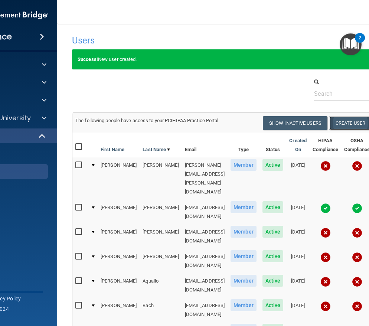
click at [350, 120] on button "Create User" at bounding box center [350, 123] width 42 height 14
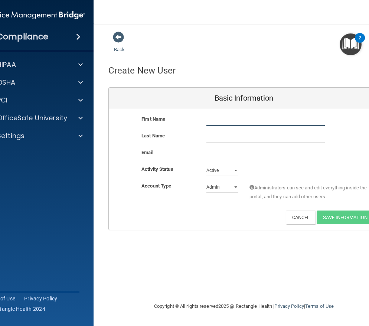
click at [222, 120] on input "text" at bounding box center [265, 120] width 118 height 11
type input "Monroe"
type input "Evans"
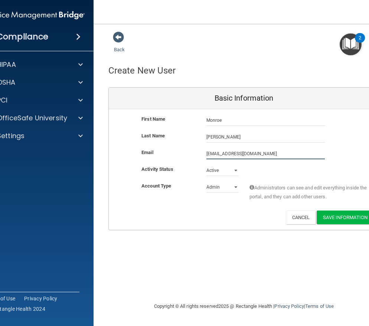
type input "mevans@opendoormission.org"
select select "practice_member"
click at [339, 219] on button "Save Information" at bounding box center [345, 217] width 57 height 14
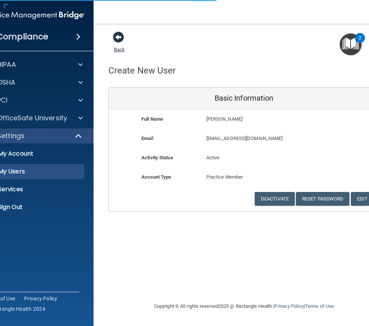
select select "20"
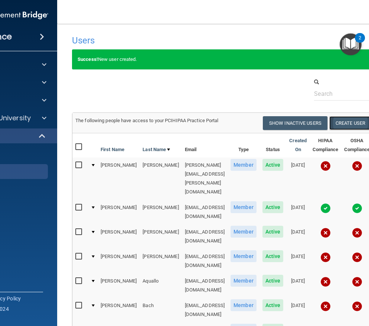
click at [366, 121] on button "Create User" at bounding box center [350, 123] width 42 height 14
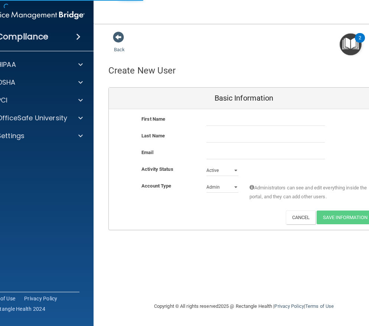
click at [366, 117] on div "First Name" at bounding box center [244, 120] width 270 height 11
click at [232, 122] on input "text" at bounding box center [265, 120] width 118 height 11
type input "Brenda"
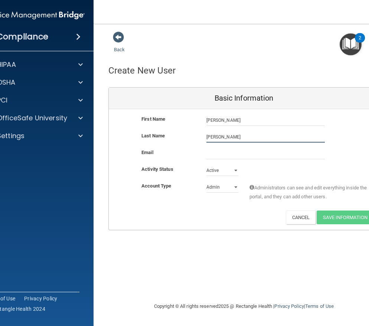
type input "Hildebrandt"
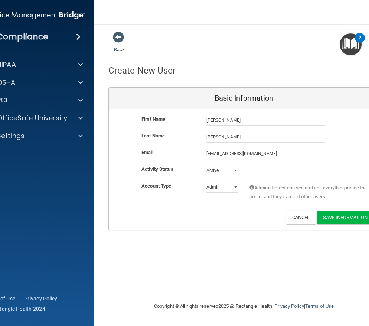
type input "bhildebrandt@opendoormission.org"
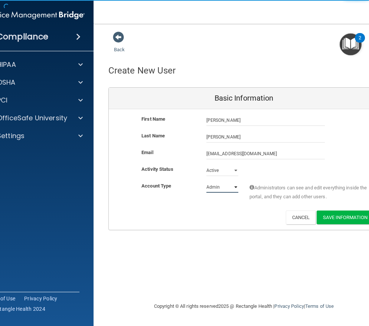
select select "practice_member"
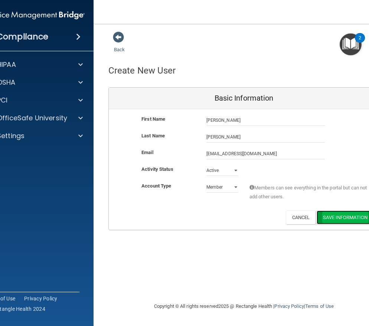
click at [342, 219] on button "Save Information" at bounding box center [345, 217] width 57 height 14
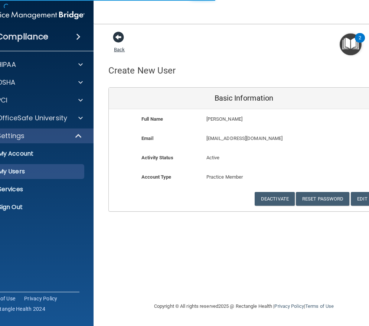
select select "20"
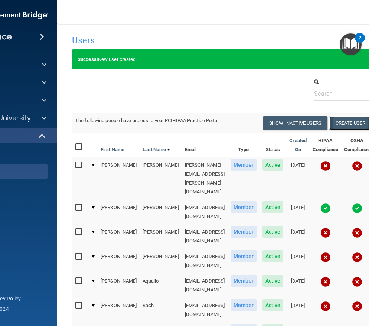
click at [349, 126] on button "Create User" at bounding box center [350, 123] width 42 height 14
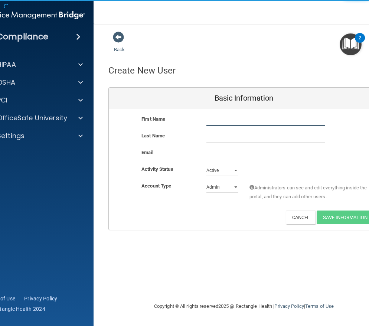
click at [226, 122] on input "text" at bounding box center [265, 120] width 118 height 11
type input "Gary"
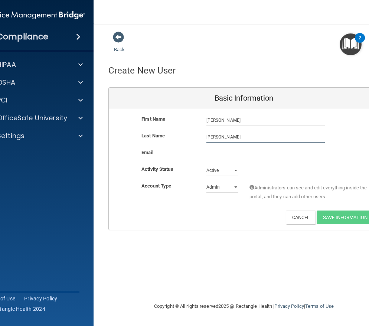
type input "Hughes"
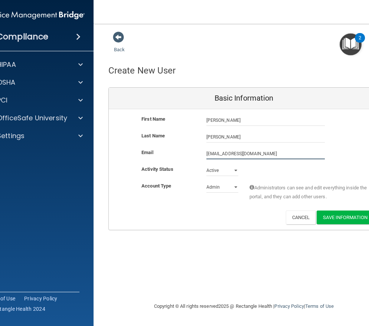
type input "ghughes@opendoormission.org"
click at [236, 187] on select "Admin Member" at bounding box center [222, 187] width 32 height 11
select select "practice_member"
click at [206, 182] on select "Admin Member" at bounding box center [222, 187] width 32 height 11
click at [342, 220] on button "Save Information" at bounding box center [345, 217] width 57 height 14
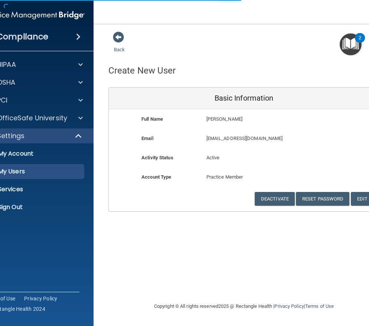
select select "20"
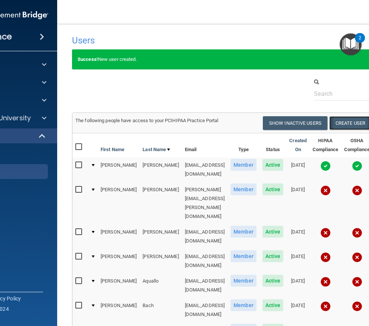
click at [357, 122] on button "Create User" at bounding box center [350, 123] width 42 height 14
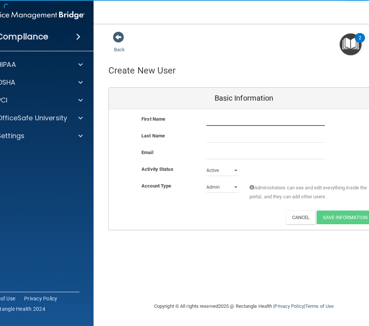
click at [215, 123] on input "text" at bounding box center [265, 120] width 118 height 11
type input "David"
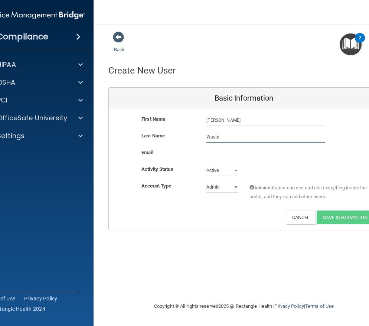
type input "Waste"
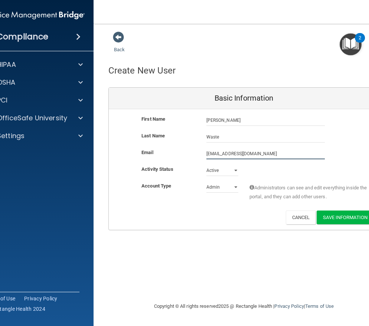
type input "dwaste@opendoormission.org"
select select "practice_member"
click at [332, 216] on button "Save Information" at bounding box center [345, 217] width 57 height 14
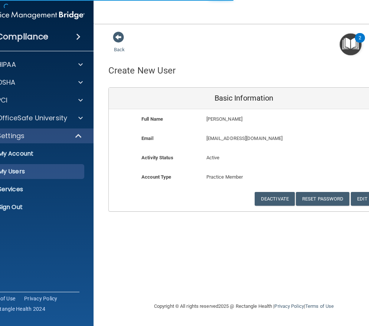
select select "20"
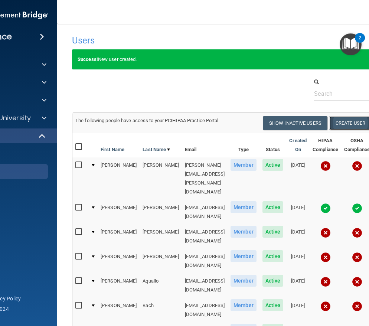
click at [350, 125] on button "Create User" at bounding box center [350, 123] width 42 height 14
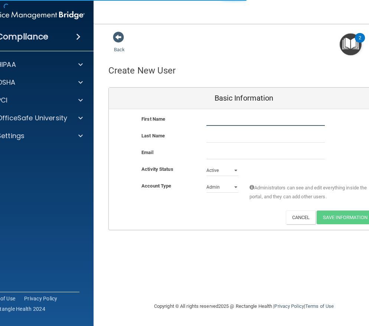
click at [242, 120] on input "text" at bounding box center [265, 120] width 118 height 11
type input "Patrick"
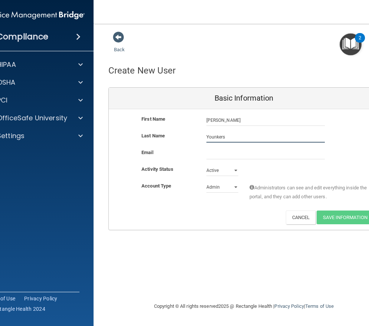
type input "Younkers"
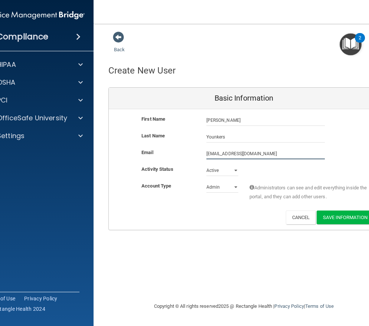
type input "pyounkers@opendoormission.org"
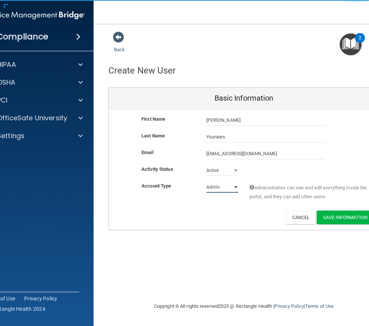
select select "practice_member"
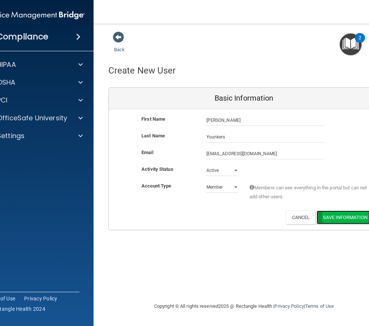
click at [352, 218] on button "Save Information" at bounding box center [345, 217] width 57 height 14
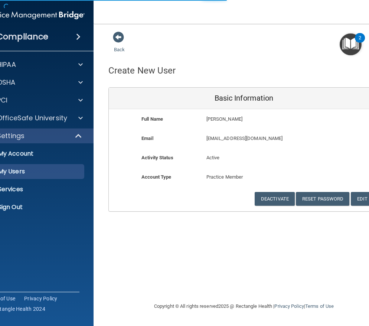
select select "20"
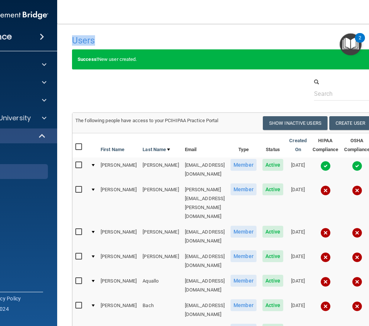
drag, startPoint x: 150, startPoint y: 27, endPoint x: 95, endPoint y: 14, distance: 55.9
click at [95, 14] on div "Toggle navigation Susan Christensen schristensen.vol@opendoormission.org Manage…" at bounding box center [243, 163] width 373 height 326
click at [75, 187] on input "checkbox" at bounding box center [79, 190] width 9 height 6
checkbox input "true"
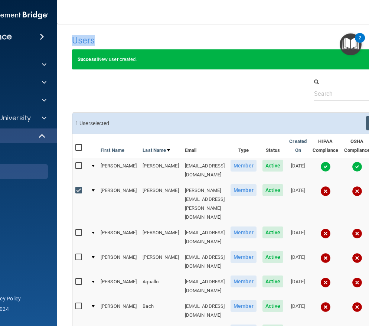
drag, startPoint x: 61, startPoint y: 185, endPoint x: 62, endPoint y: 204, distance: 18.9
click at [75, 230] on input "checkbox" at bounding box center [79, 233] width 9 height 6
checkbox input "true"
click at [326, 116] on td "2 User s selected Resend Invite Export All Create User Show Inactive Users" at bounding box center [243, 123] width 343 height 20
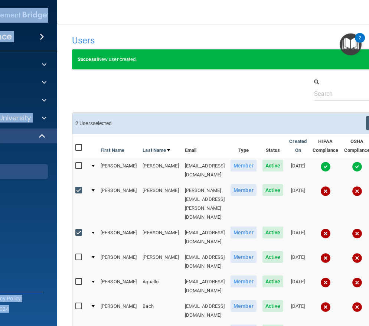
drag, startPoint x: 78, startPoint y: 10, endPoint x: 33, endPoint y: 5, distance: 45.2
click at [33, 5] on div "Compliance HIPAA Documents and Policies Report an Incident Business Associates …" at bounding box center [184, 163] width 369 height 326
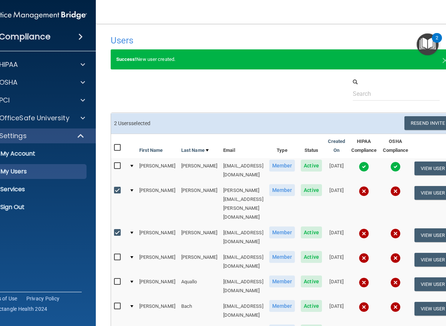
click at [245, 154] on th "Email" at bounding box center [243, 146] width 46 height 24
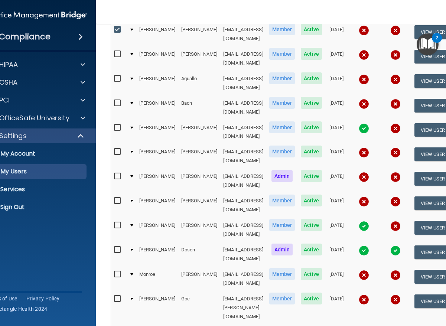
scroll to position [223, 0]
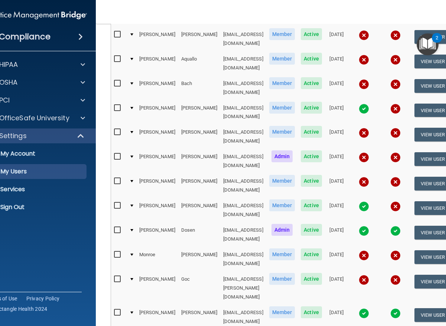
click at [114, 252] on input "checkbox" at bounding box center [118, 255] width 9 height 6
checkbox input "true"
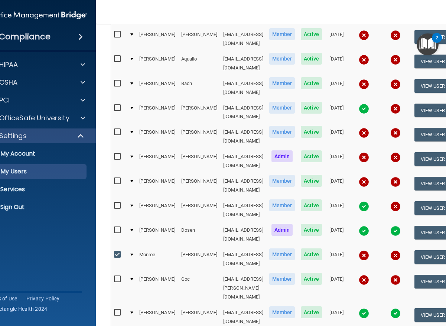
checkbox input "true"
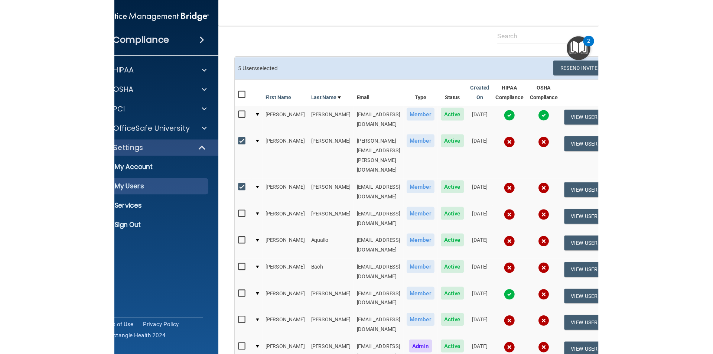
scroll to position [0, 0]
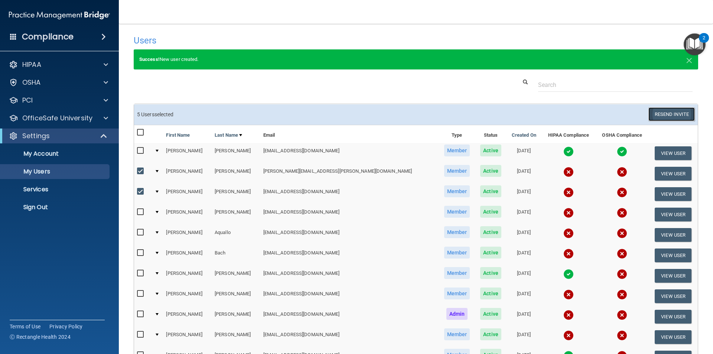
click at [659, 116] on button "Resend Invite" at bounding box center [671, 114] width 46 height 14
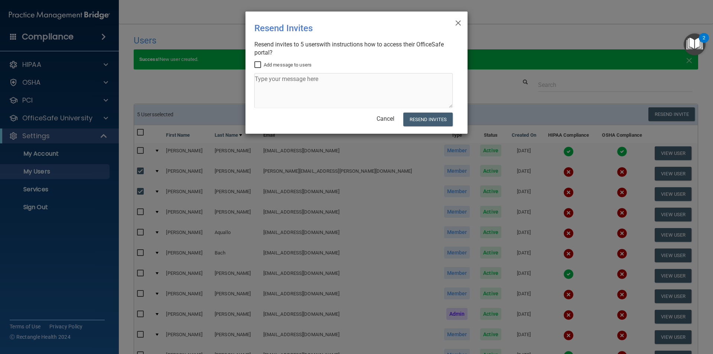
click at [257, 62] on input "Add message to users" at bounding box center [258, 65] width 9 height 6
checkbox input "true"
click at [268, 81] on textarea at bounding box center [353, 90] width 198 height 35
type textarea "Welcome!"
click at [426, 117] on button "Resend Invites" at bounding box center [427, 119] width 49 height 14
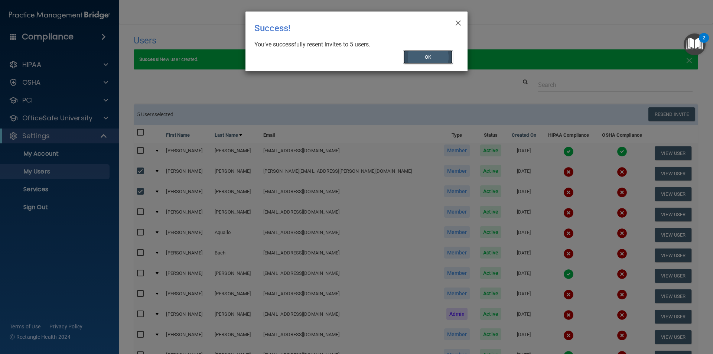
click at [439, 57] on button "OK" at bounding box center [428, 57] width 50 height 14
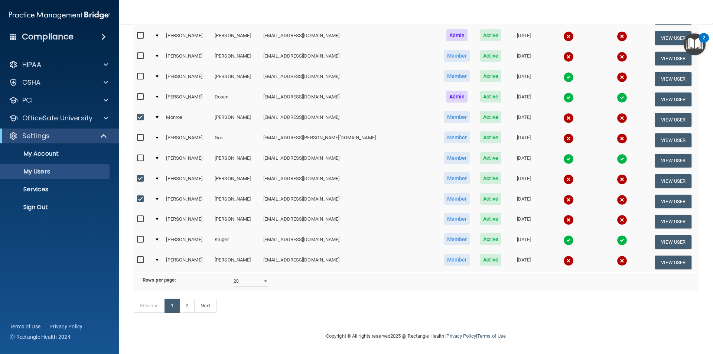
scroll to position [290, 0]
click at [189, 305] on link "2" at bounding box center [186, 305] width 15 height 14
select select "20"
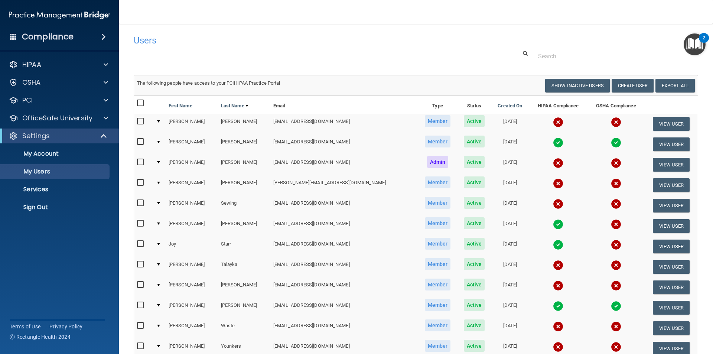
scroll to position [97, 0]
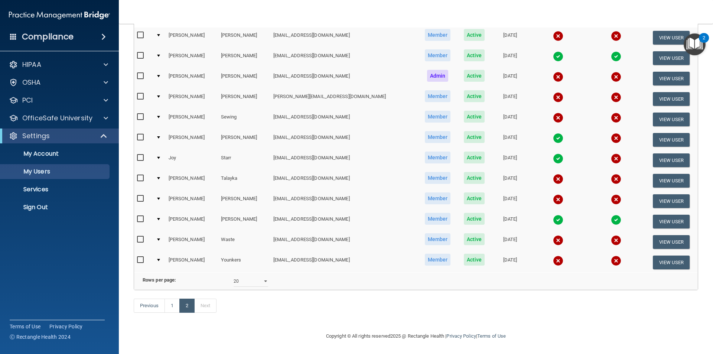
click at [139, 236] on input "checkbox" at bounding box center [141, 239] width 9 height 6
checkbox input "true"
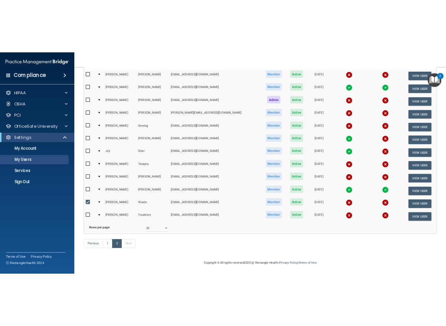
scroll to position [98, 0]
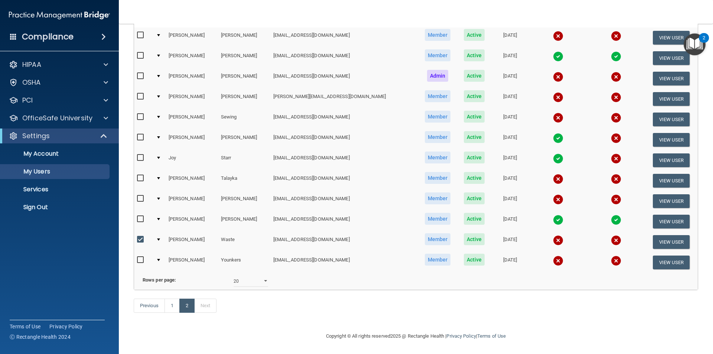
click at [140, 257] on input "checkbox" at bounding box center [141, 260] width 9 height 6
checkbox input "true"
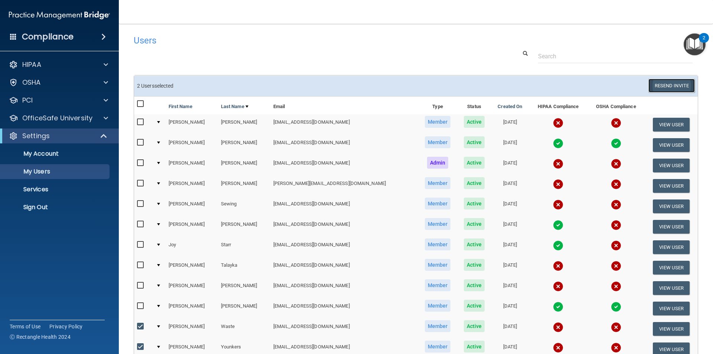
click at [650, 85] on button "Resend Invite" at bounding box center [671, 86] width 46 height 14
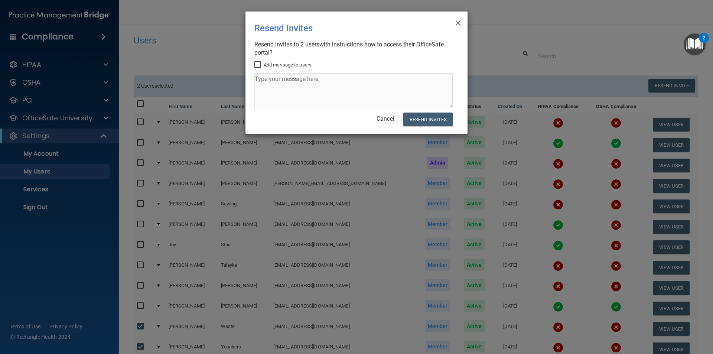
click at [259, 63] on input "Add message to users" at bounding box center [258, 65] width 9 height 6
checkbox input "true"
click at [261, 83] on textarea at bounding box center [353, 90] width 198 height 35
type textarea "Welcome!"
click at [423, 120] on button "Resend Invites" at bounding box center [427, 119] width 49 height 14
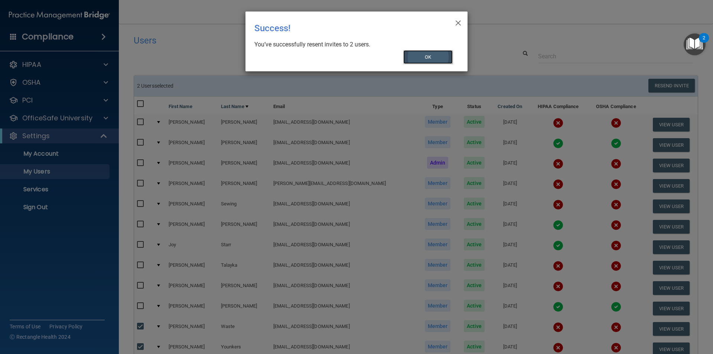
click at [422, 53] on button "OK" at bounding box center [428, 57] width 50 height 14
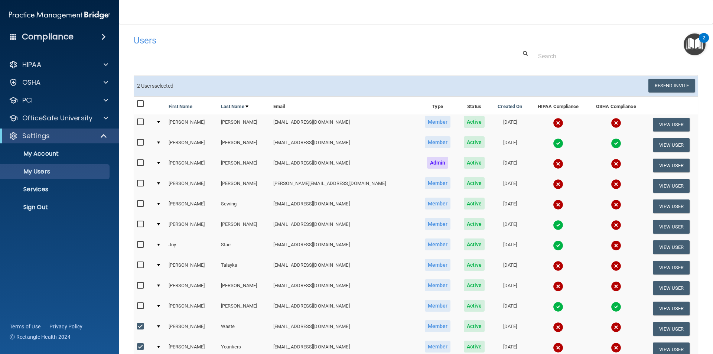
scroll to position [98, 0]
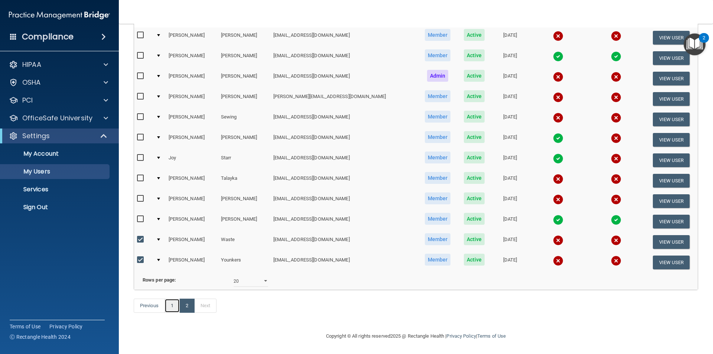
click at [176, 310] on link "1" at bounding box center [171, 305] width 15 height 14
select select "20"
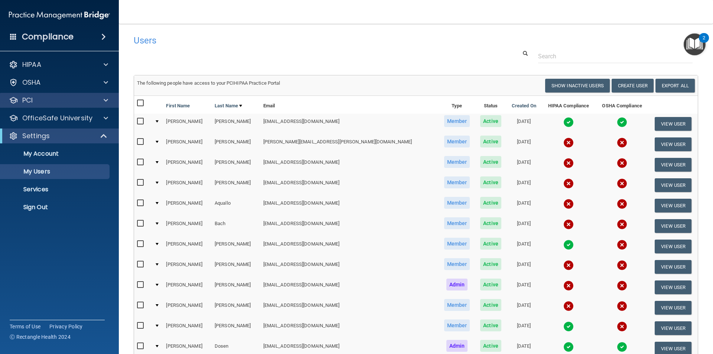
click at [1, 107] on div "PCI" at bounding box center [59, 100] width 119 height 15
click at [35, 152] on p "My Account" at bounding box center [55, 153] width 101 height 7
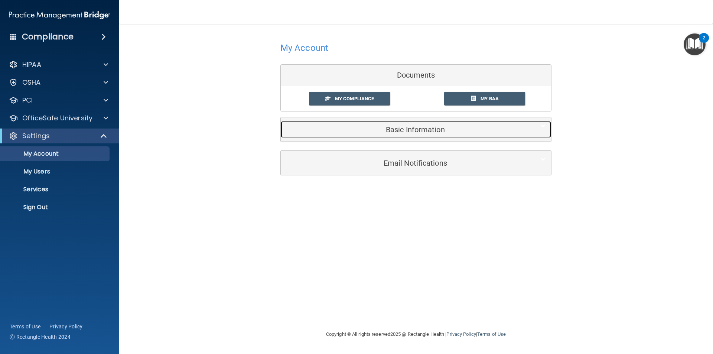
click at [395, 132] on h5 "Basic Information" at bounding box center [404, 129] width 236 height 8
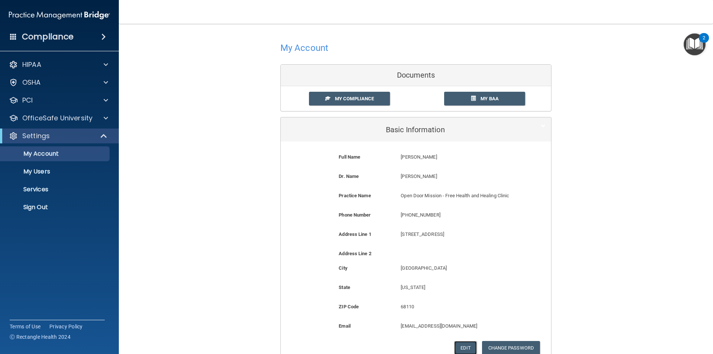
click at [463, 326] on button "Edit" at bounding box center [465, 348] width 23 height 14
select select "27"
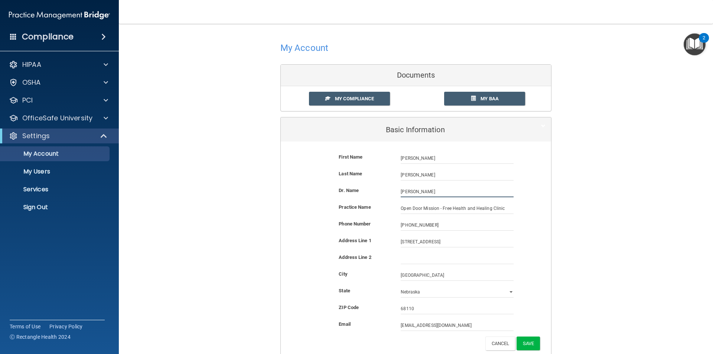
click at [437, 192] on input "Dr Dale Agner" at bounding box center [457, 191] width 113 height 11
click at [437, 192] on input "Dr Dale Agne" at bounding box center [457, 191] width 113 height 11
type input "D"
click at [305, 263] on div "Address Line 2" at bounding box center [415, 258] width 259 height 11
click at [418, 194] on input "text" at bounding box center [457, 191] width 113 height 11
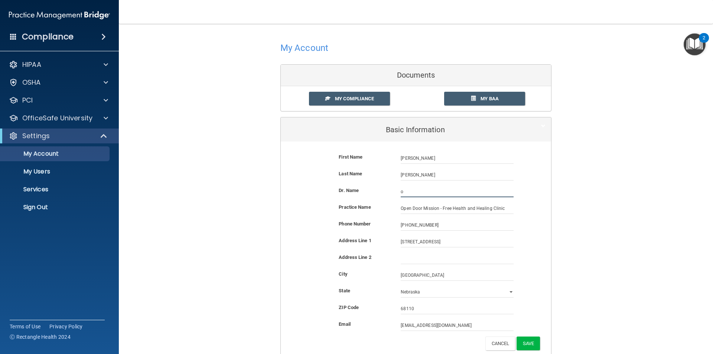
type input "ODM Free Health and Healing Clinic"
click at [523, 326] on button "Save" at bounding box center [527, 343] width 23 height 14
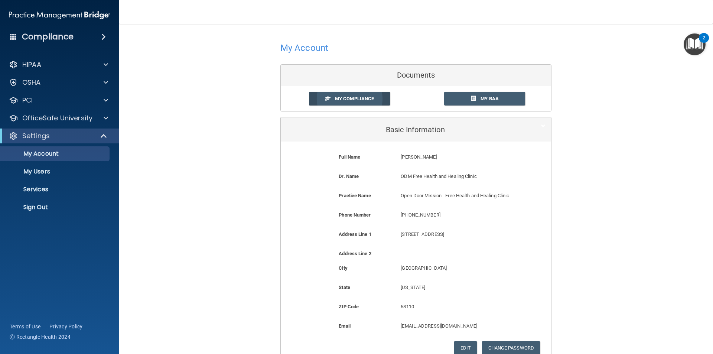
click at [343, 100] on span "My Compliance" at bounding box center [354, 99] width 39 height 6
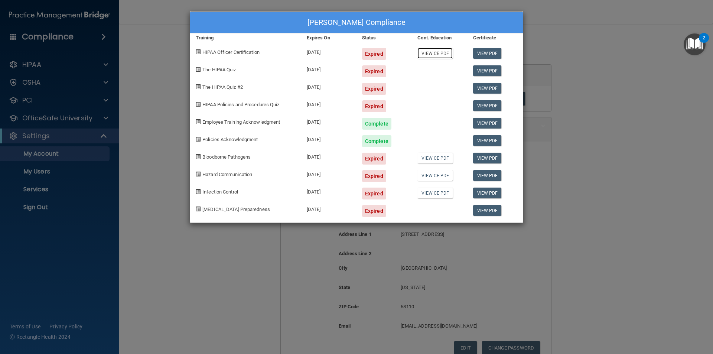
click at [432, 54] on link "View CE PDF" at bounding box center [434, 53] width 35 height 11
click at [199, 49] on span at bounding box center [198, 51] width 5 height 5
click at [196, 52] on span at bounding box center [198, 51] width 5 height 5
click at [594, 45] on div "Susan Christensen's Compliance Training Expires On Status Cont. Education Certi…" at bounding box center [356, 177] width 713 height 354
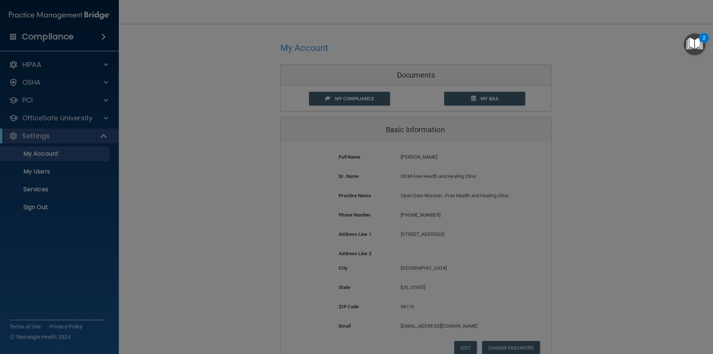
click at [594, 45] on div "Susan Christensen's Compliance Training Expires On Status Cont. Education Certi…" at bounding box center [356, 177] width 713 height 354
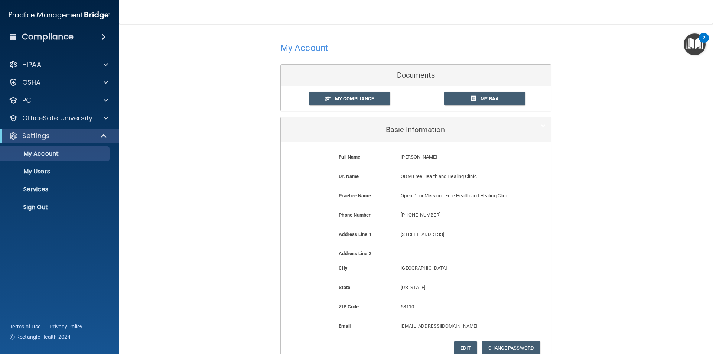
click at [291, 49] on h4 "My Account" at bounding box center [304, 48] width 48 height 10
click at [487, 99] on span "My BAA" at bounding box center [489, 99] width 18 height 6
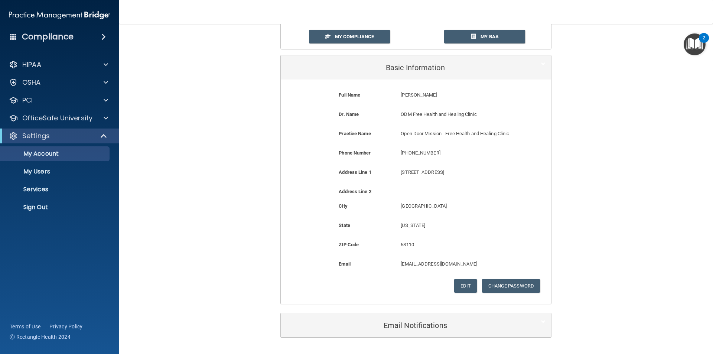
scroll to position [84, 0]
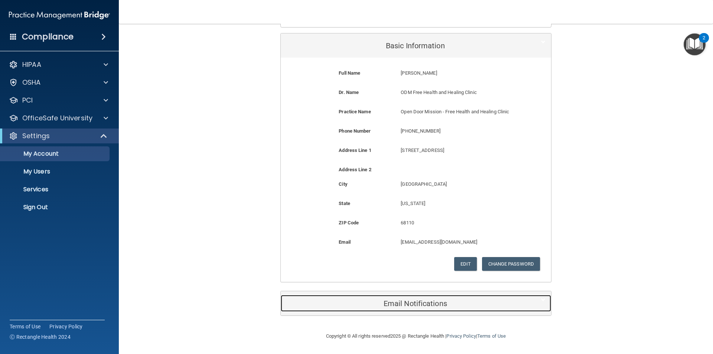
click at [445, 308] on div "Email Notifications" at bounding box center [405, 303] width 248 height 17
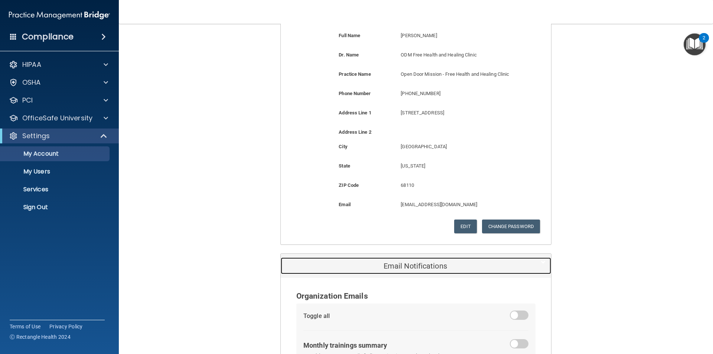
scroll to position [0, 0]
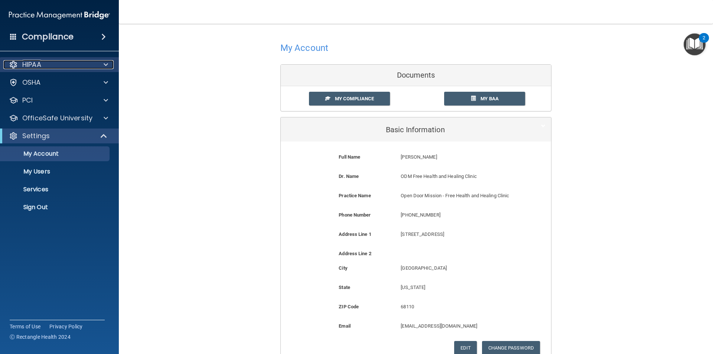
click at [108, 65] on span at bounding box center [106, 64] width 4 height 9
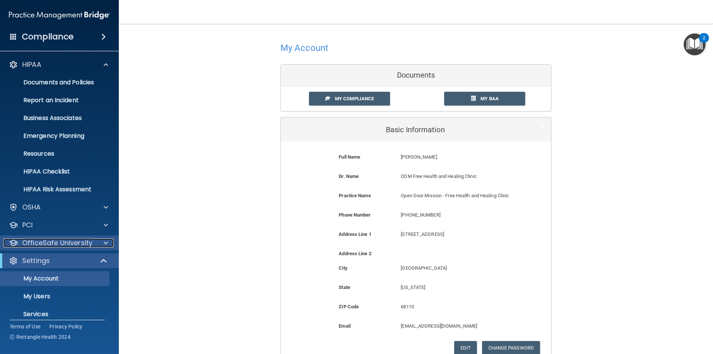
click at [104, 240] on span at bounding box center [106, 242] width 4 height 9
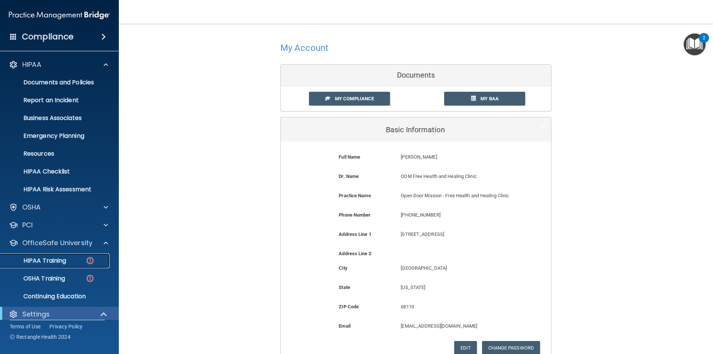
click at [91, 258] on img at bounding box center [89, 260] width 9 height 9
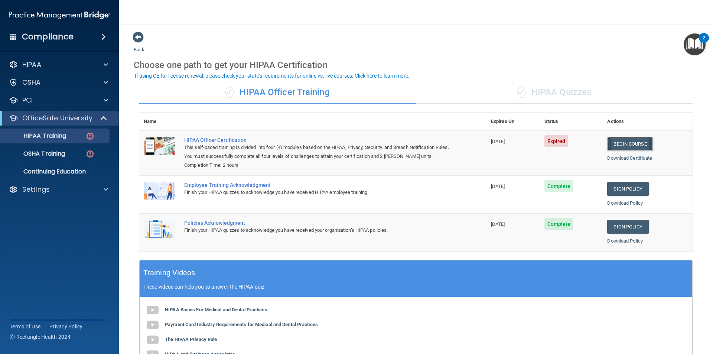
click at [616, 146] on link "Begin Course" at bounding box center [629, 144] width 45 height 14
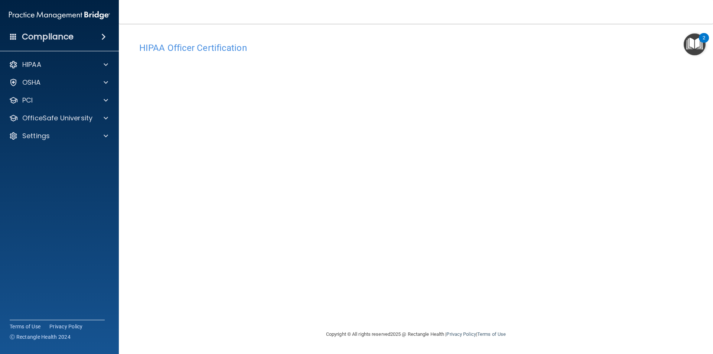
click at [531, 307] on div "HIPAA Officer Certification This course doesn’t expire until [DATE]. Are you su…" at bounding box center [416, 184] width 564 height 291
